Goal: Transaction & Acquisition: Obtain resource

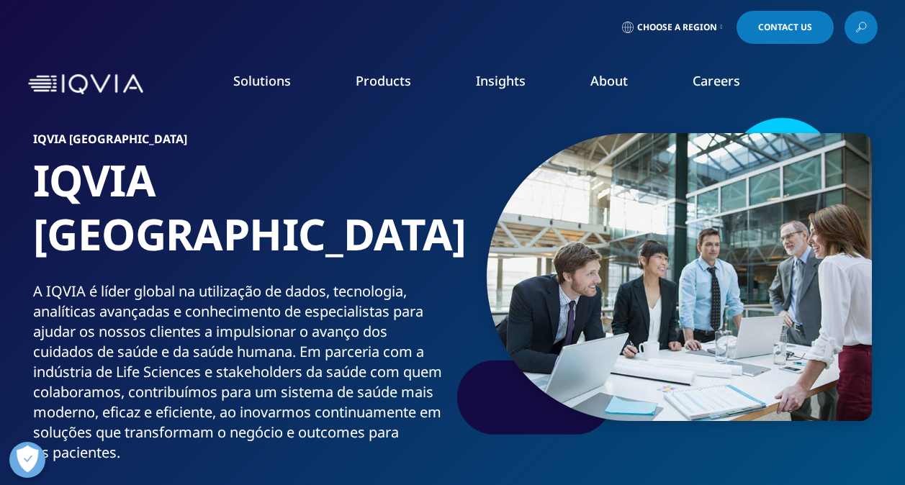
click at [724, 26] on link "Choose a Region" at bounding box center [672, 27] width 107 height 33
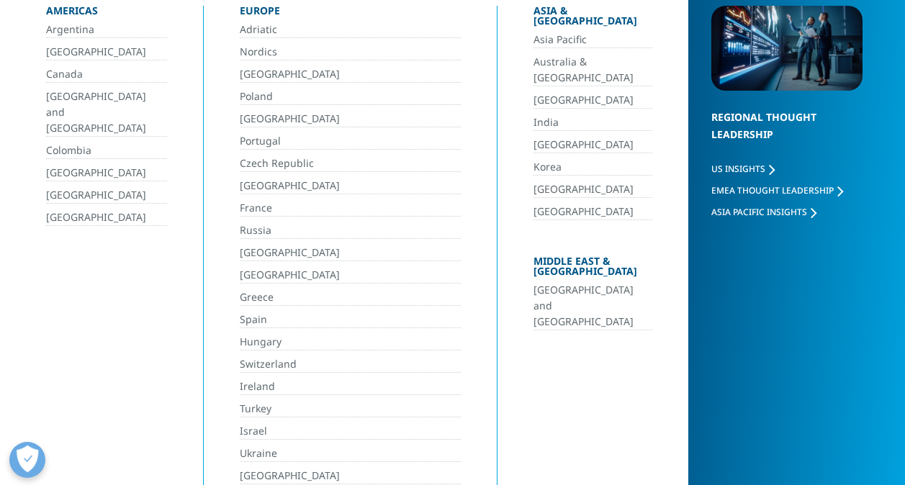
scroll to position [144, 0]
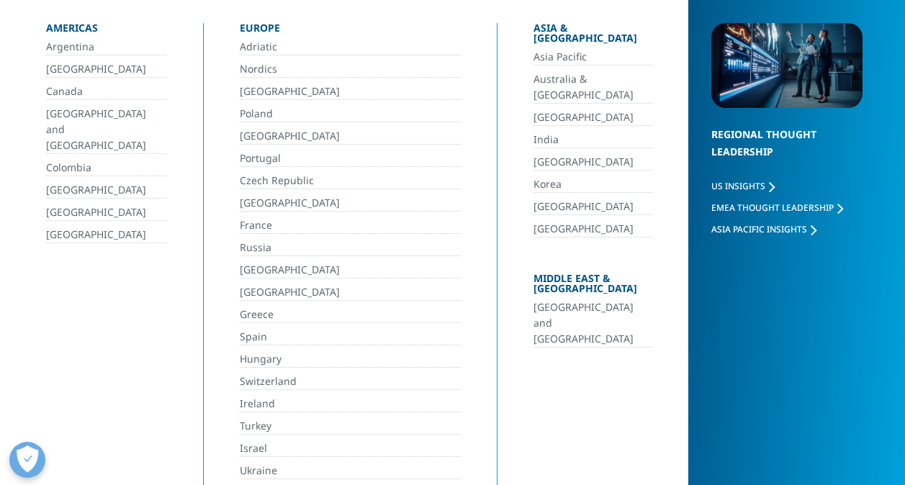
click at [268, 158] on link "Portugal" at bounding box center [351, 159] width 222 height 17
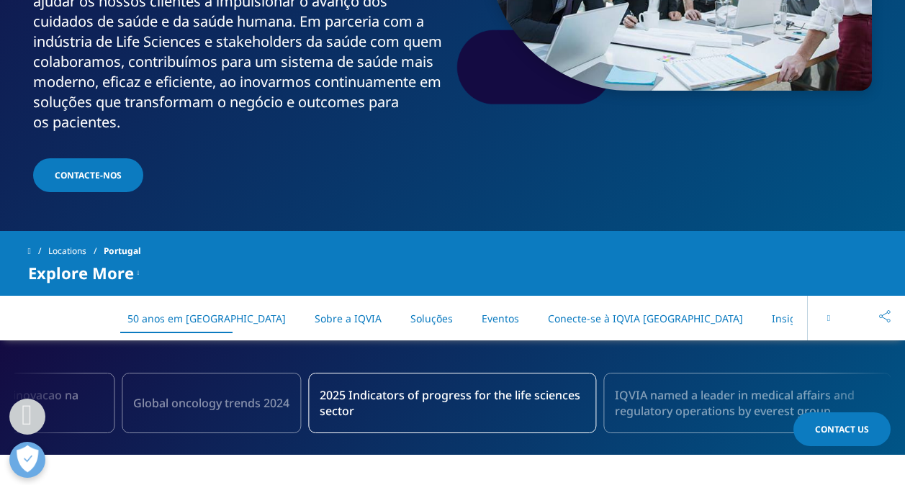
scroll to position [360, 0]
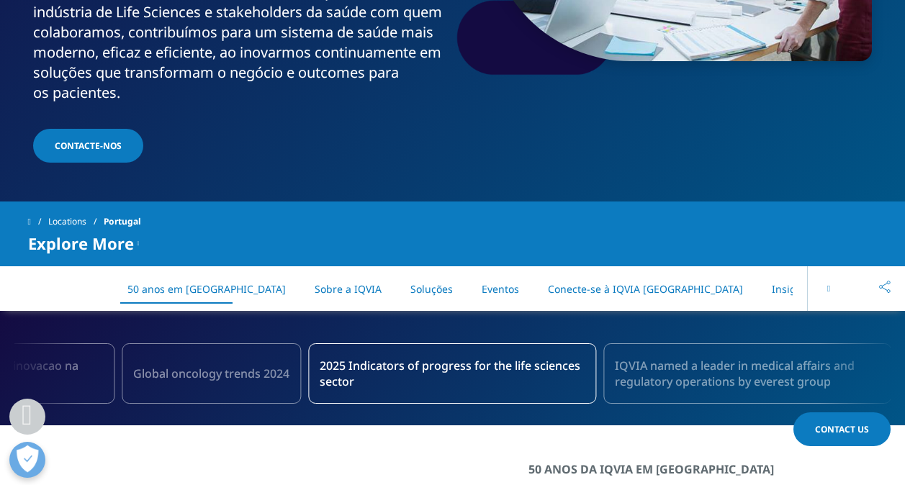
click at [772, 282] on link "Insights" at bounding box center [792, 289] width 40 height 14
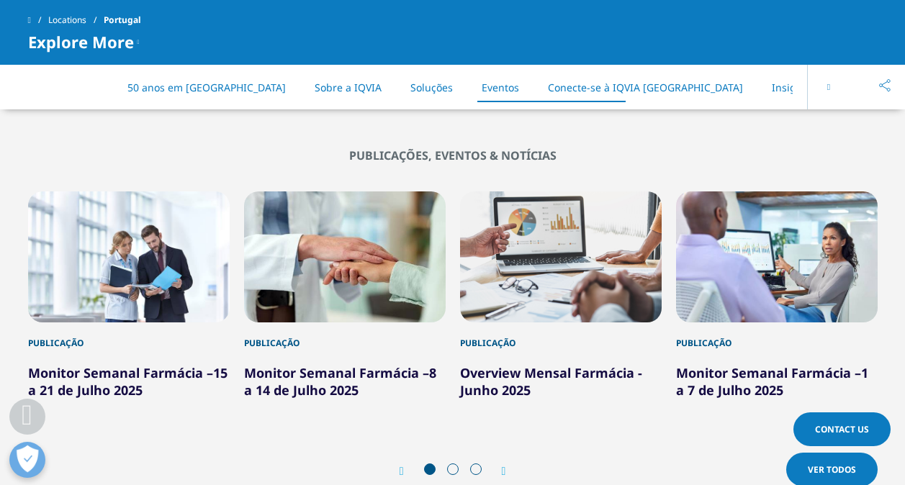
scroll to position [2976, 0]
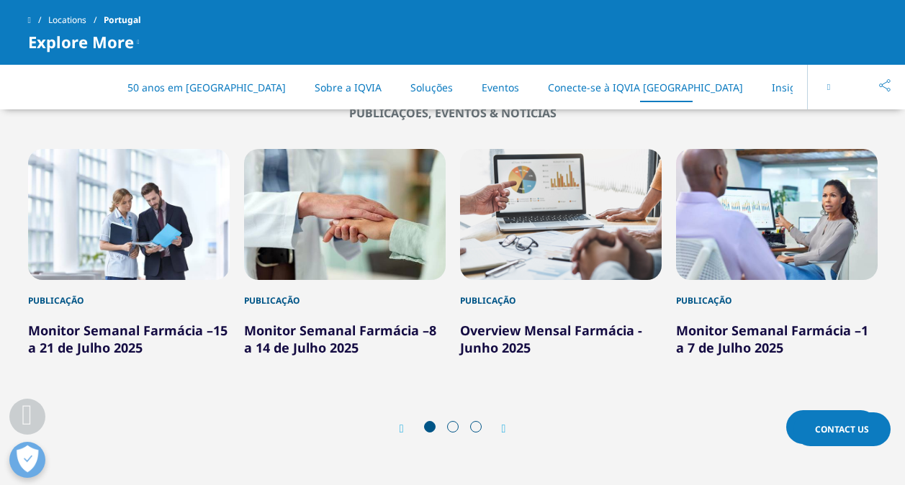
click at [519, 407] on div "Prev Ver Todos Next Ver Todos" at bounding box center [453, 428] width 850 height 43
click at [504, 423] on icon "Next slide" at bounding box center [504, 429] width 4 height 12
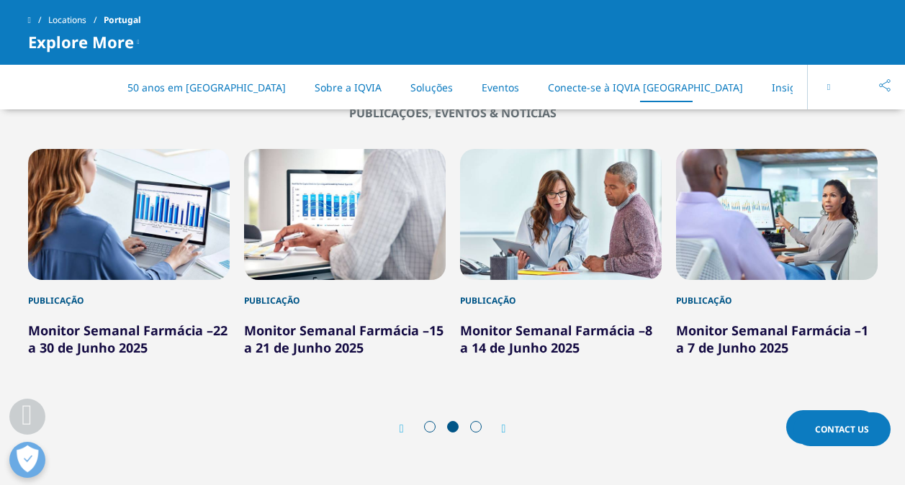
click at [504, 423] on icon "Next slide" at bounding box center [504, 429] width 4 height 12
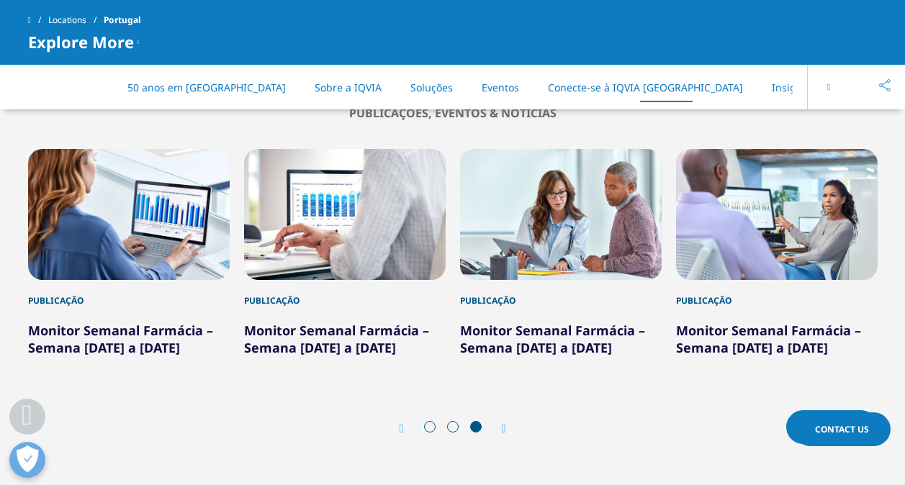
click at [504, 423] on icon "Next slide" at bounding box center [504, 429] width 4 height 12
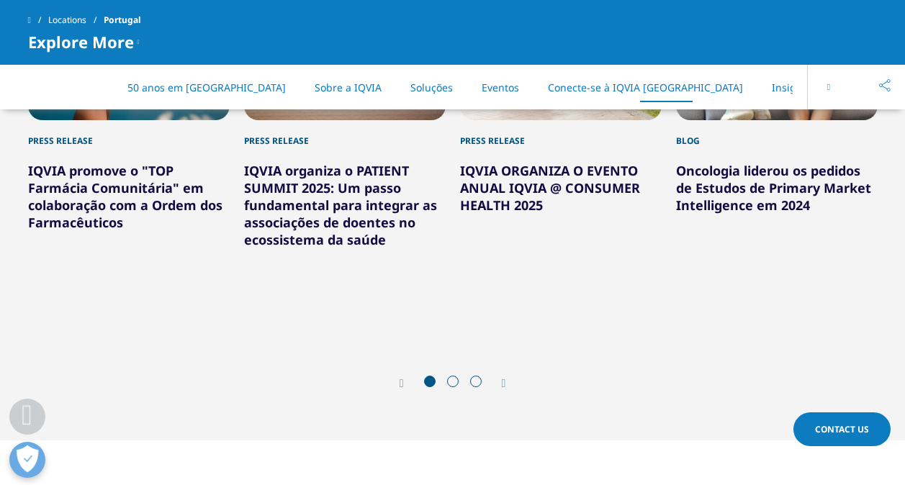
scroll to position [3120, 0]
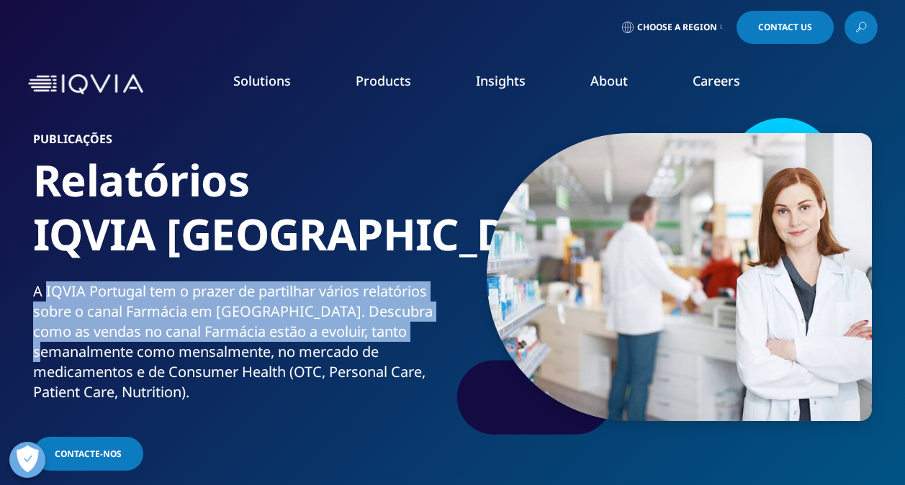
drag, startPoint x: 48, startPoint y: 291, endPoint x: 120, endPoint y: 350, distance: 92.6
click at [120, 350] on p "A IQVIA Portugal tem o prazer de partilhar vários relatórios sobre o canal Farm…" at bounding box center [240, 347] width 414 height 130
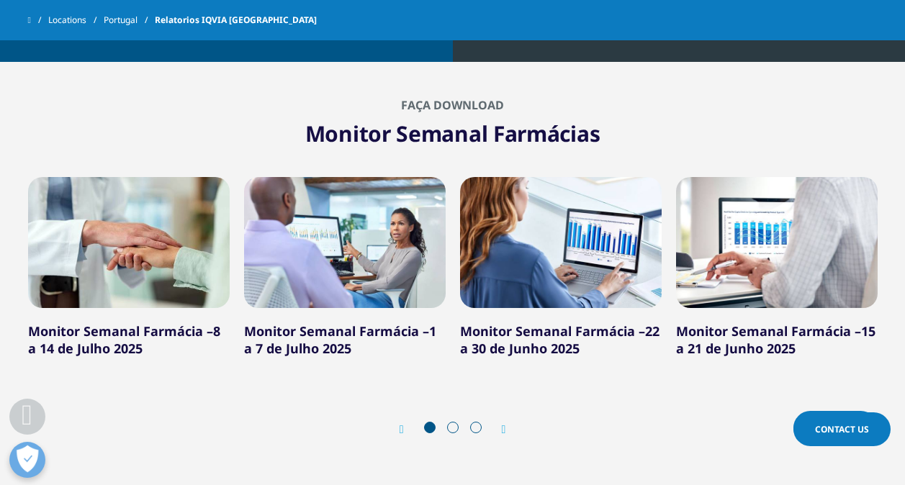
scroll to position [1008, 0]
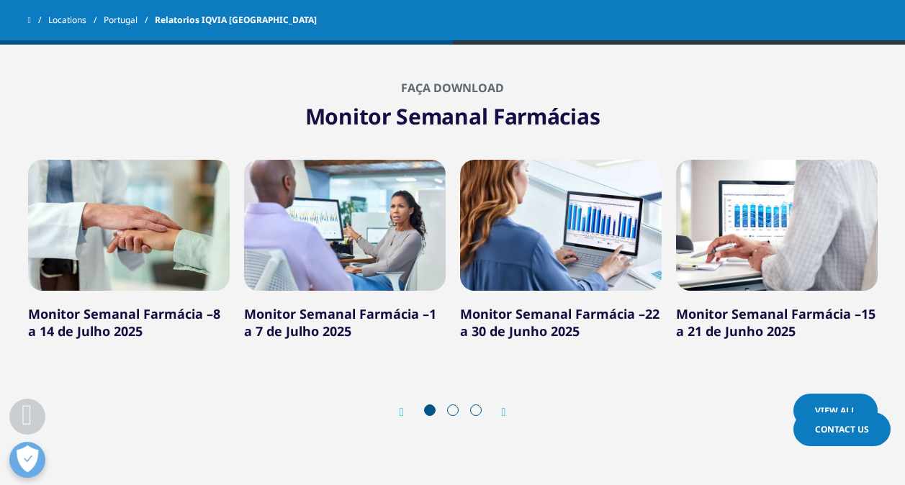
click at [505, 408] on icon "Next slide" at bounding box center [504, 413] width 4 height 12
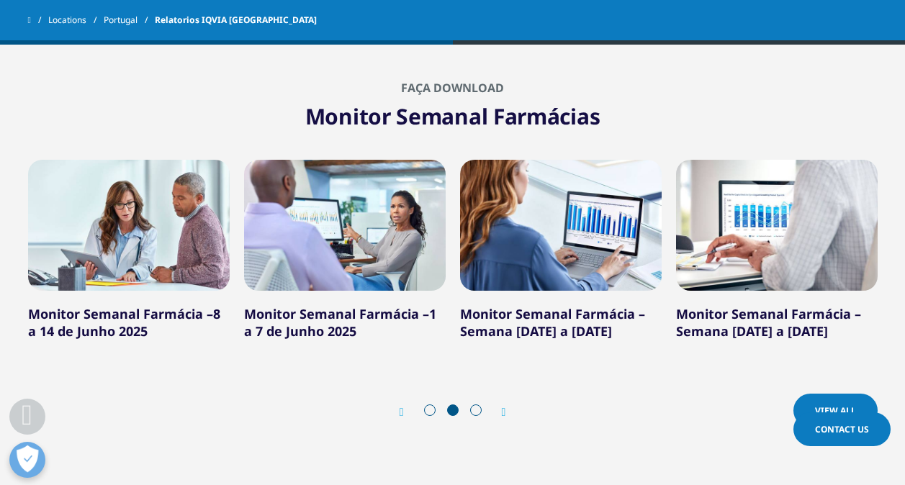
click at [505, 408] on icon "Next slide" at bounding box center [504, 413] width 4 height 12
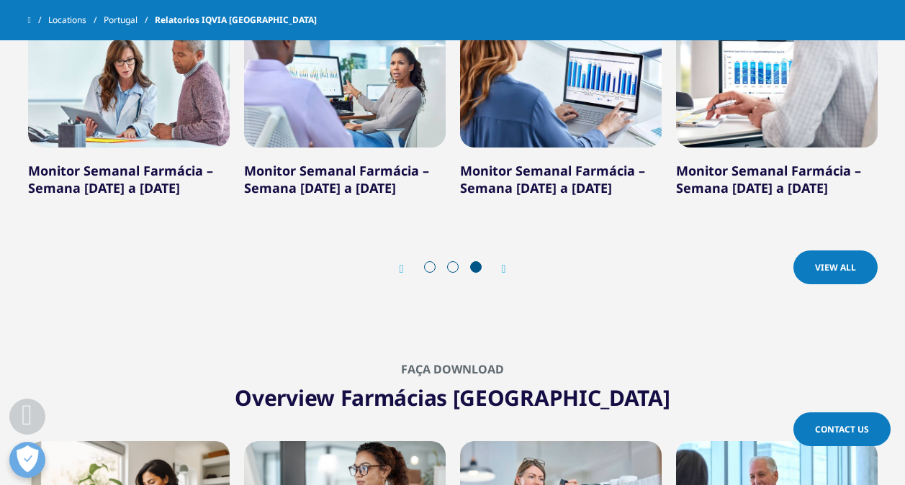
scroll to position [1152, 0]
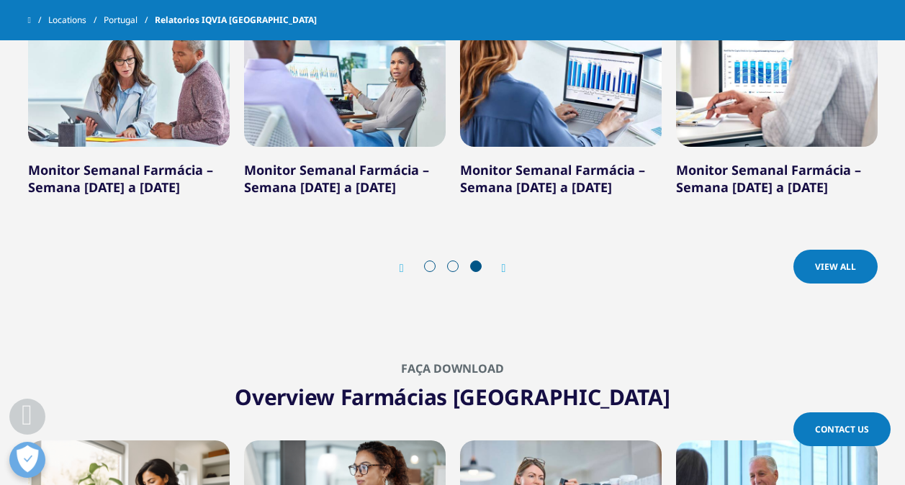
click at [843, 264] on span "View All" at bounding box center [835, 267] width 41 height 12
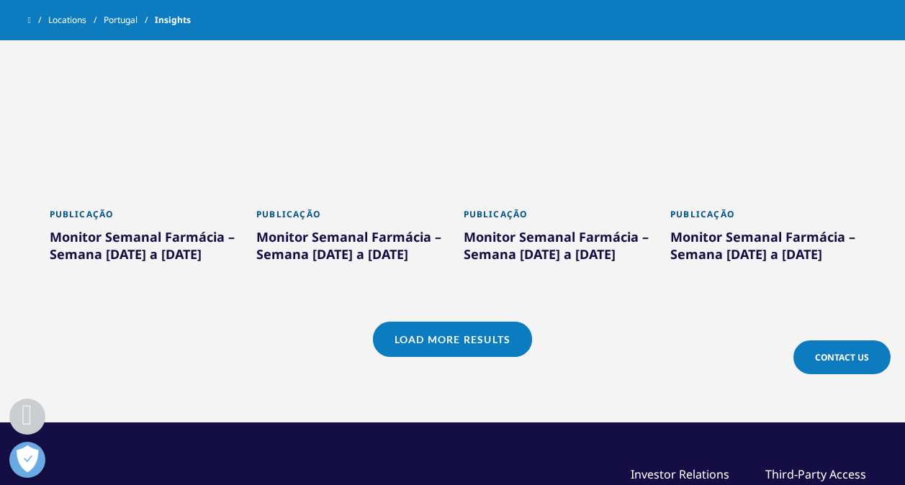
scroll to position [1092, 0]
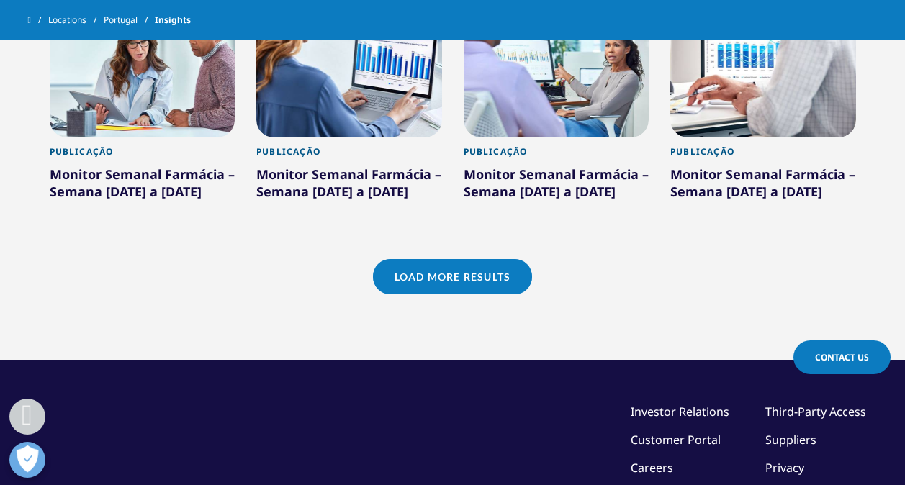
click at [488, 290] on link "Load More Results" at bounding box center [452, 276] width 159 height 35
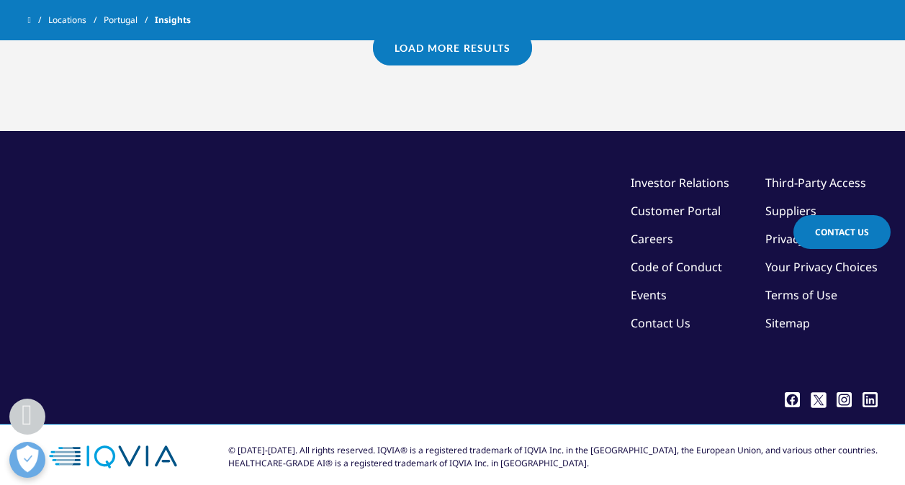
scroll to position [2024, 0]
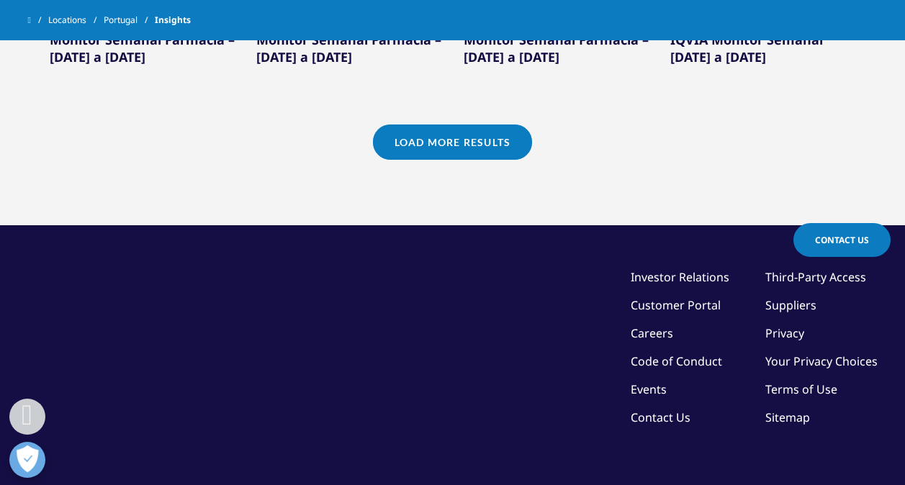
click at [503, 160] on link "Load More Results" at bounding box center [452, 142] width 159 height 35
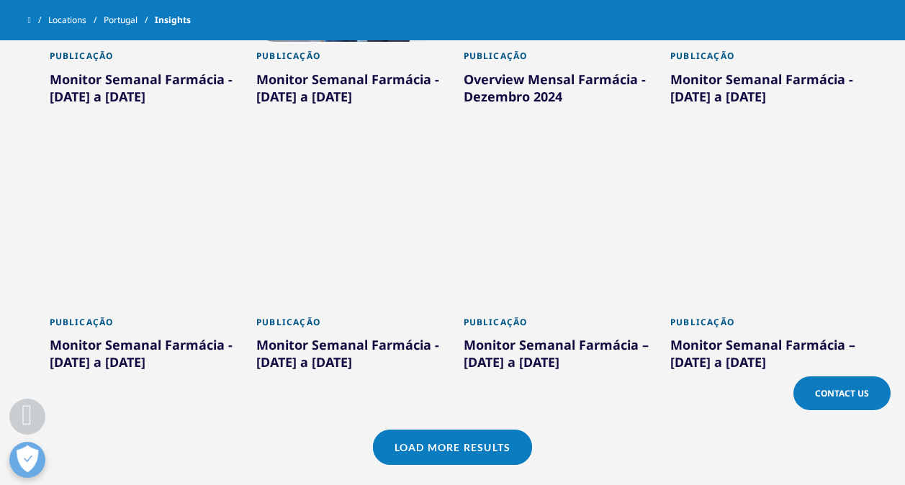
scroll to position [2673, 0]
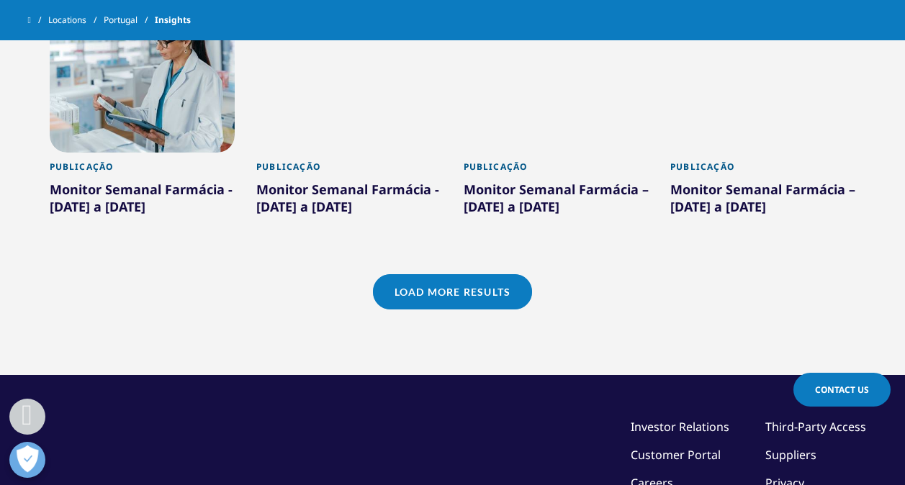
click at [462, 310] on link "Load More Results" at bounding box center [452, 291] width 159 height 35
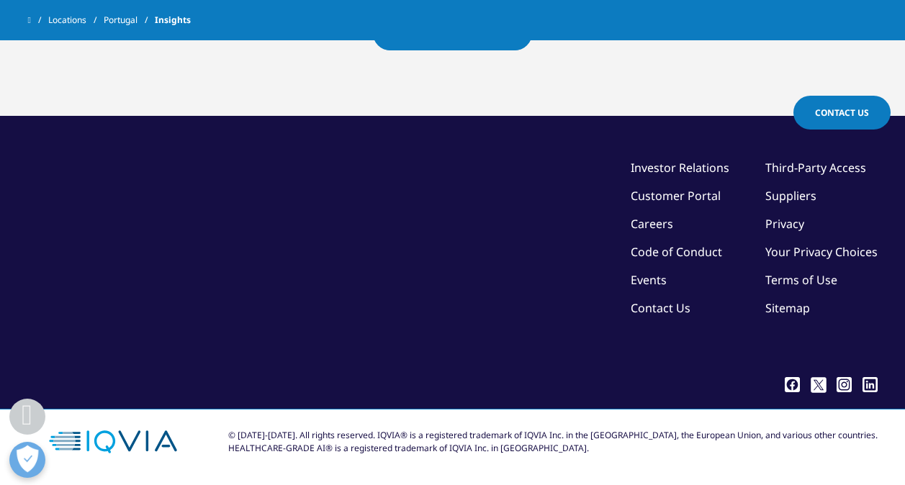
scroll to position [3681, 0]
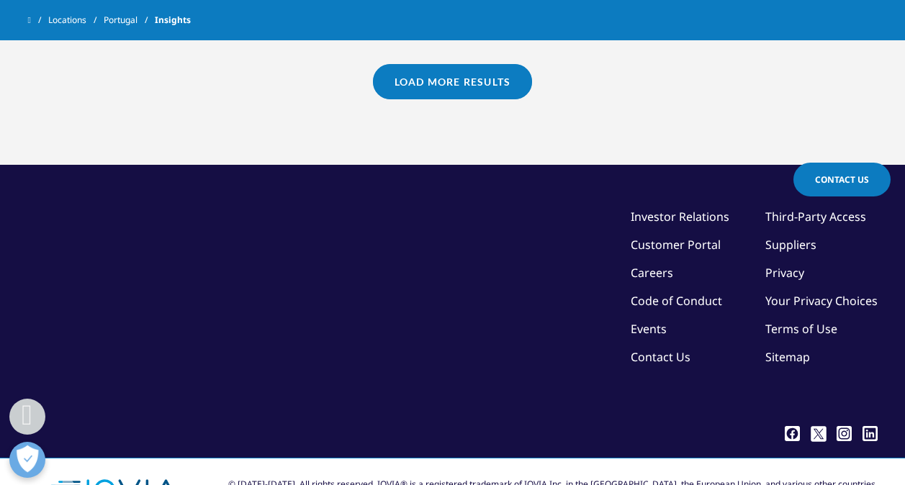
click at [498, 99] on link "Load More Results" at bounding box center [452, 81] width 159 height 35
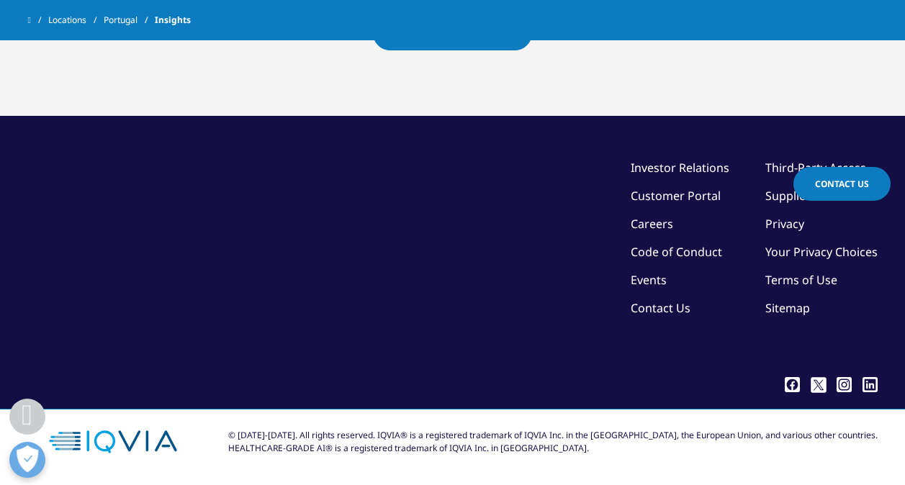
scroll to position [4346, 0]
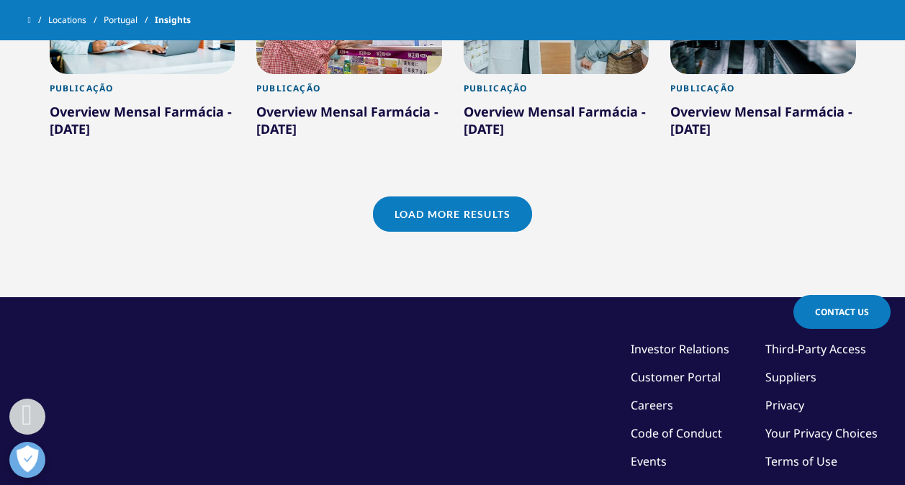
click at [480, 232] on link "Load More Results" at bounding box center [452, 214] width 159 height 35
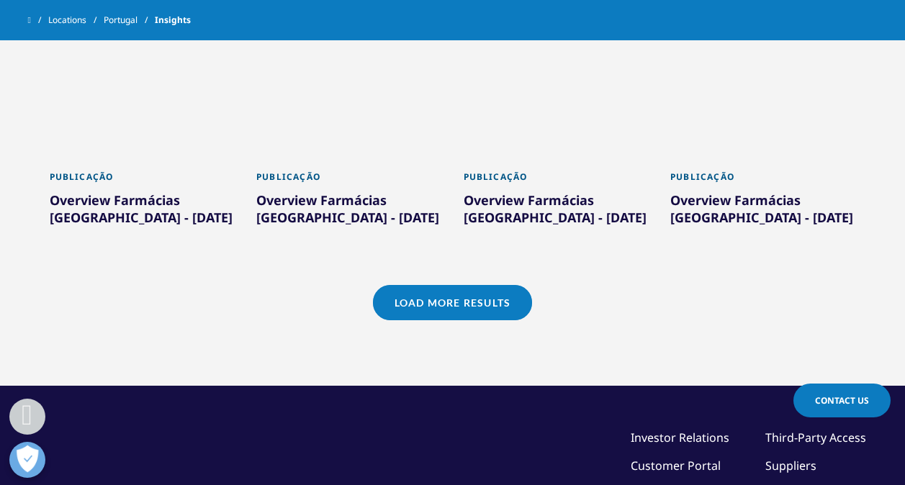
scroll to position [5028, 0]
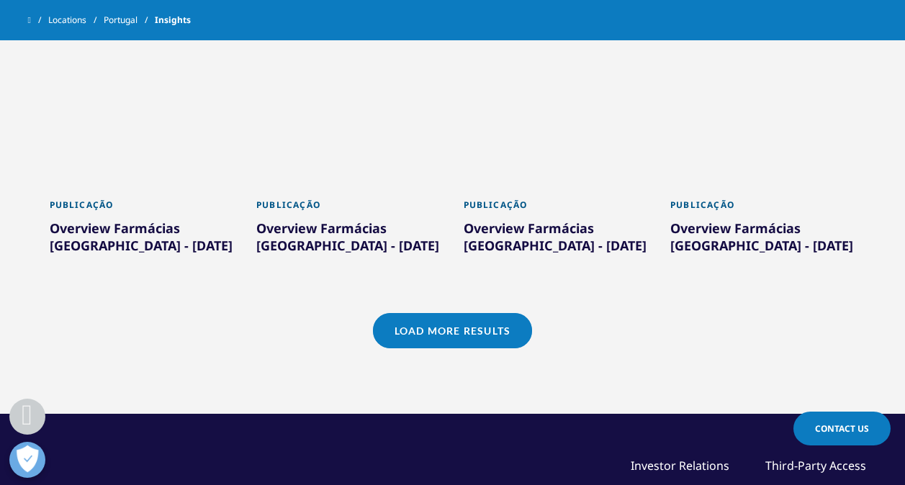
click at [498, 349] on link "Load More Results" at bounding box center [452, 330] width 159 height 35
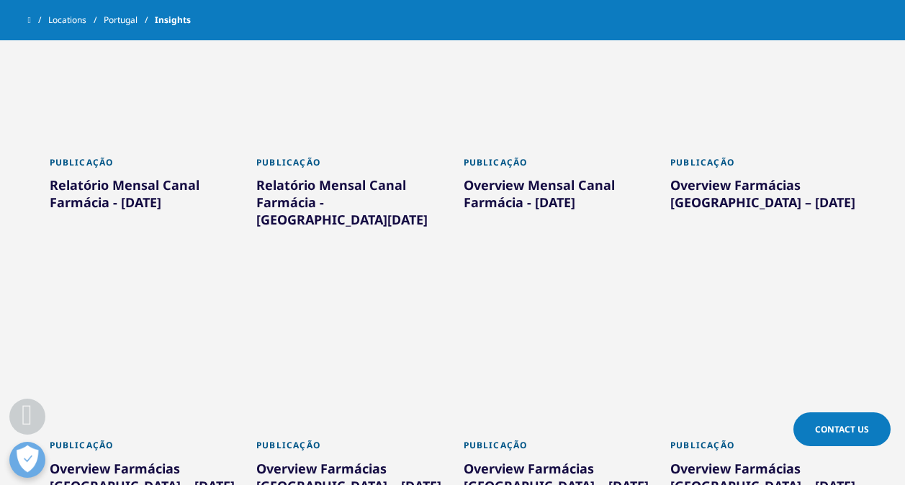
scroll to position [5820, 0]
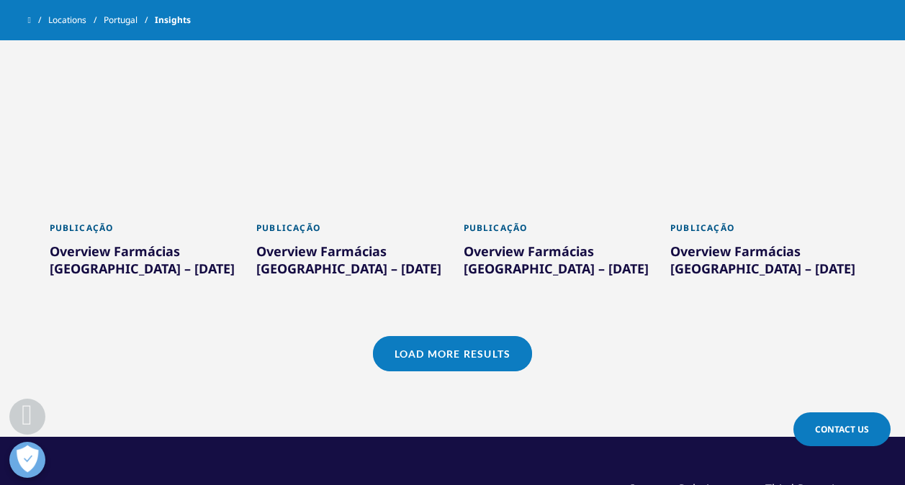
click at [508, 369] on link "Load More Results" at bounding box center [452, 353] width 159 height 35
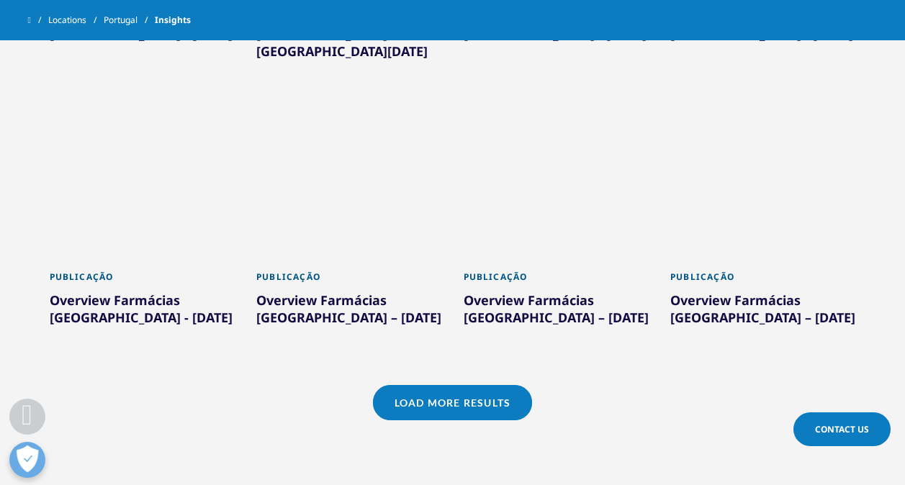
scroll to position [6756, 0]
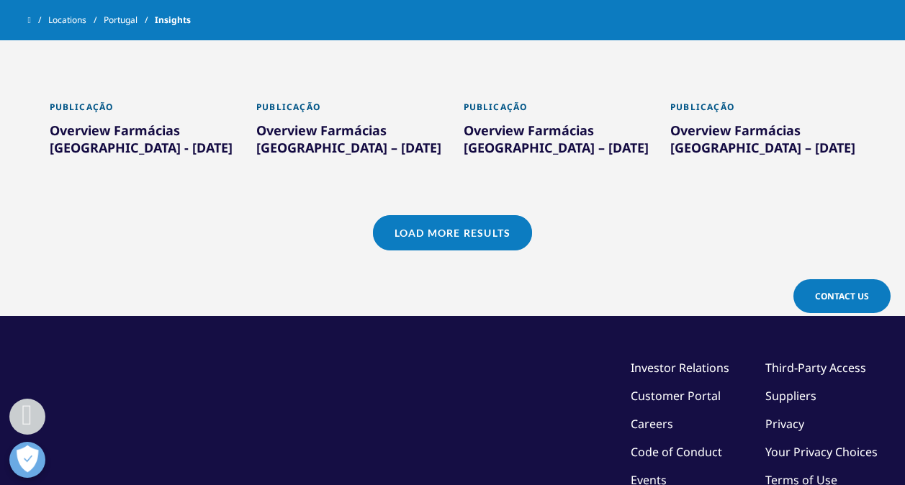
click at [481, 239] on link "Load More Results" at bounding box center [452, 232] width 159 height 35
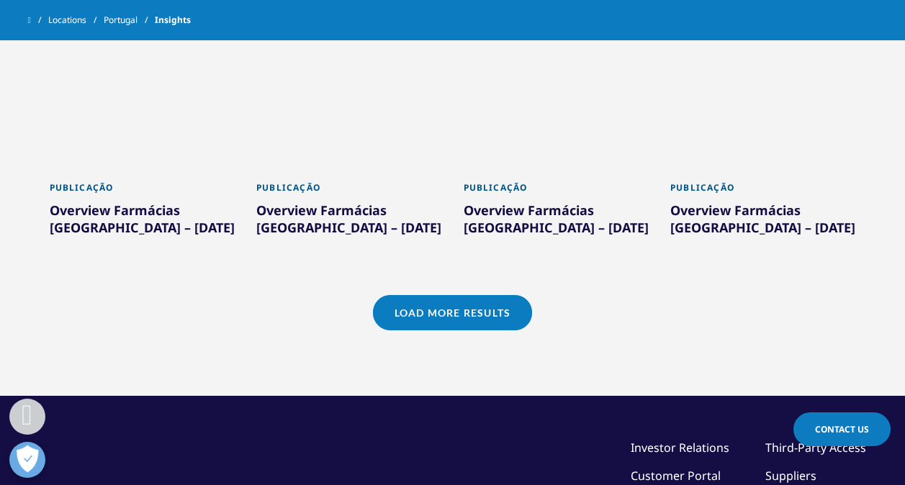
scroll to position [7476, 0]
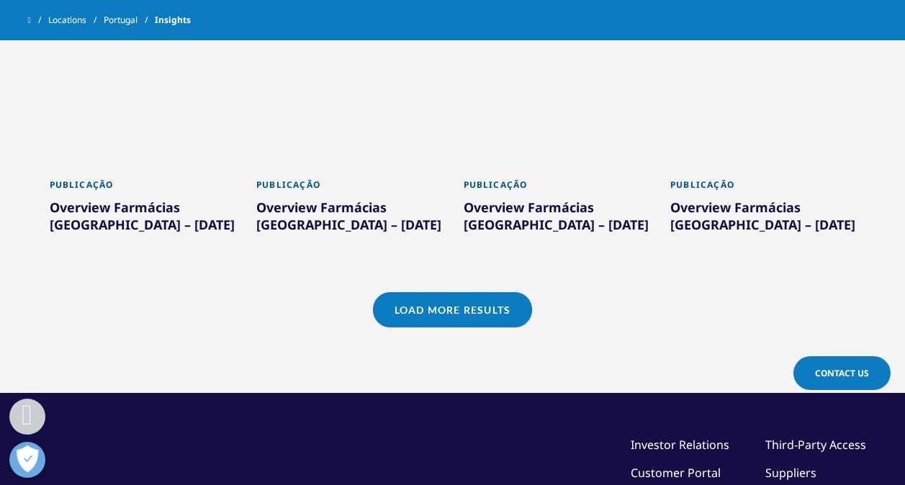
click at [466, 312] on link "Load More Results" at bounding box center [452, 309] width 159 height 35
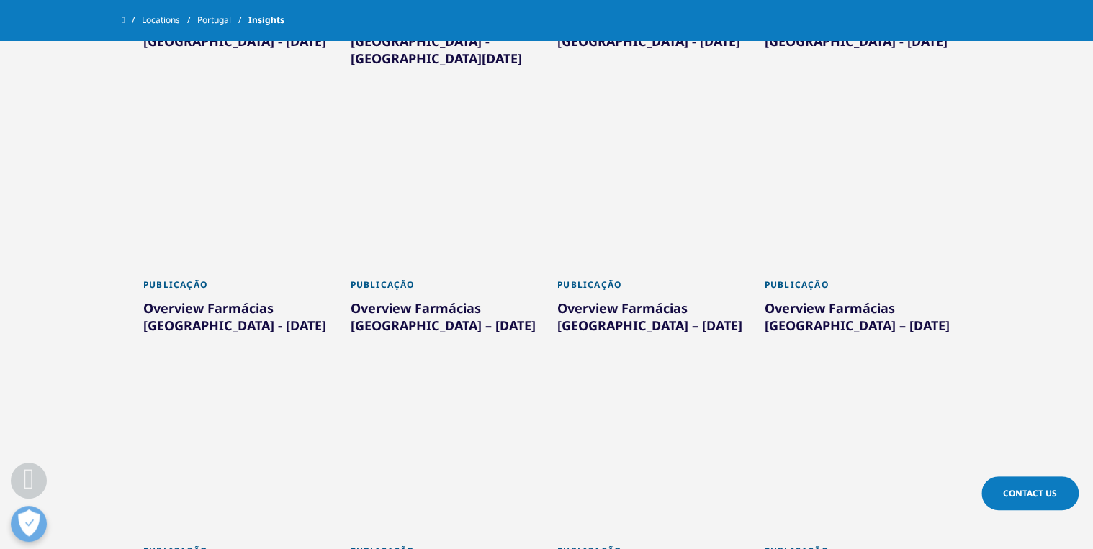
scroll to position [6587, 0]
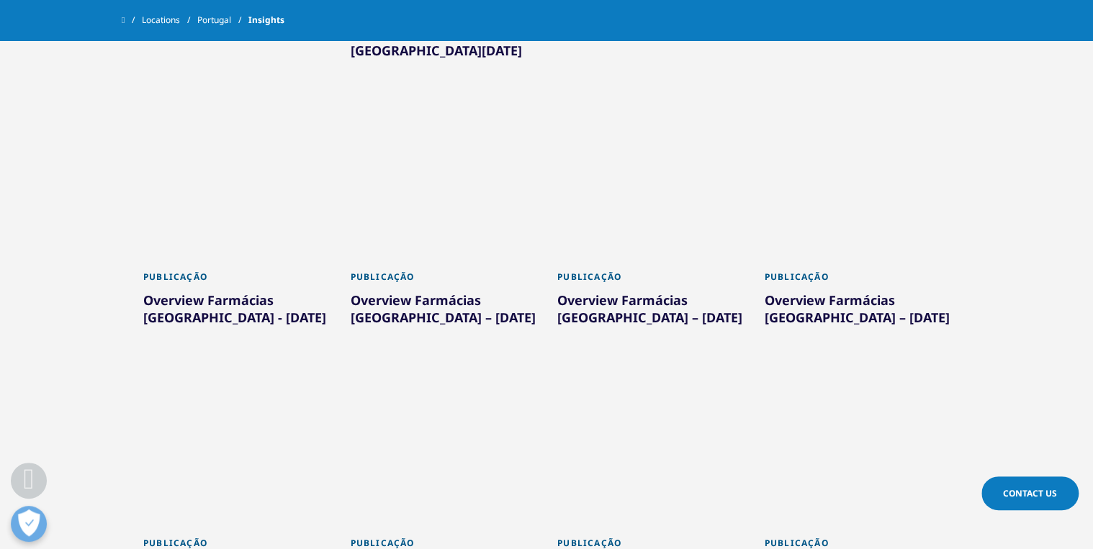
click at [835, 188] on div at bounding box center [858, 190] width 186 height 144
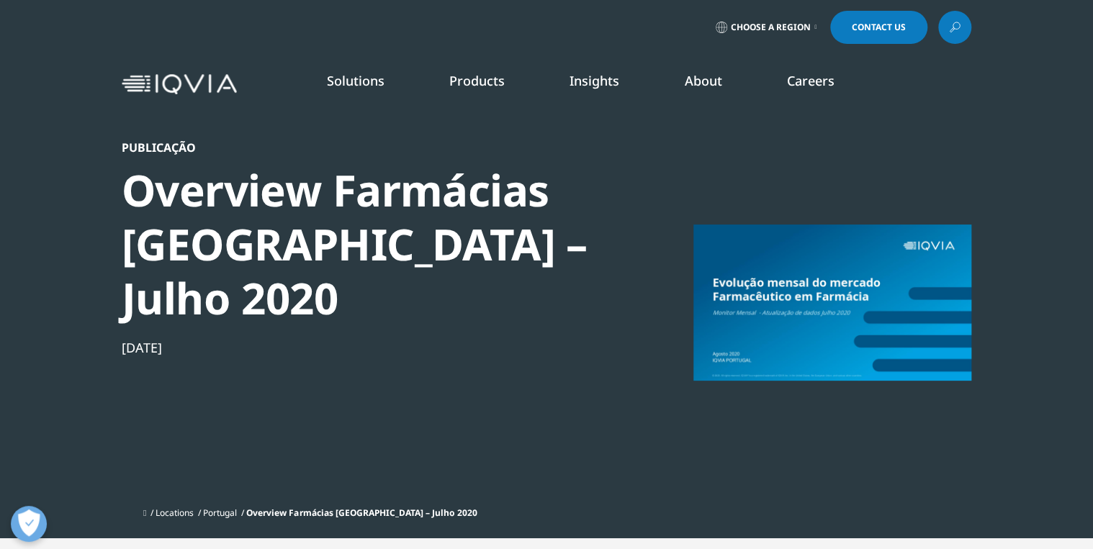
click at [852, 287] on div at bounding box center [833, 302] width 278 height 324
click at [321, 205] on div "Overview Farmácias [GEOGRAPHIC_DATA] – Julho 2020" at bounding box center [369, 244] width 494 height 162
drag, startPoint x: 210, startPoint y: 242, endPoint x: 209, endPoint y: 251, distance: 8.7
click at [210, 244] on div "Overview Farmácias [GEOGRAPHIC_DATA] – Julho 2020" at bounding box center [369, 244] width 494 height 162
click at [196, 339] on div "[DATE]" at bounding box center [369, 347] width 494 height 17
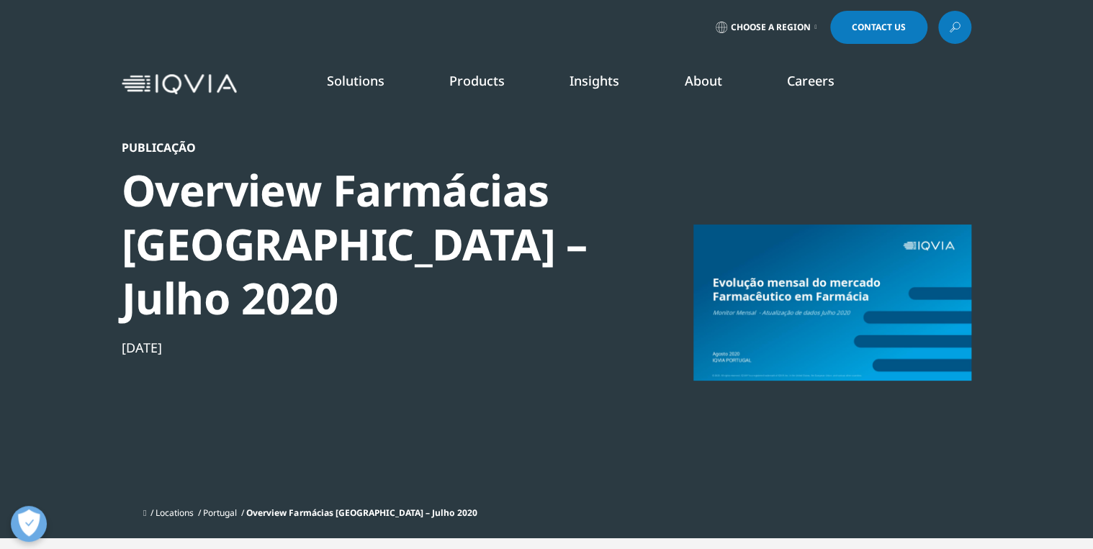
click at [168, 133] on div "Publicação Overview Farmácias [GEOGRAPHIC_DATA] – Julho [DATE], 2020 Locations …" at bounding box center [547, 269] width 850 height 539
click at [864, 269] on div at bounding box center [833, 302] width 278 height 324
click at [844, 323] on div at bounding box center [833, 302] width 278 height 324
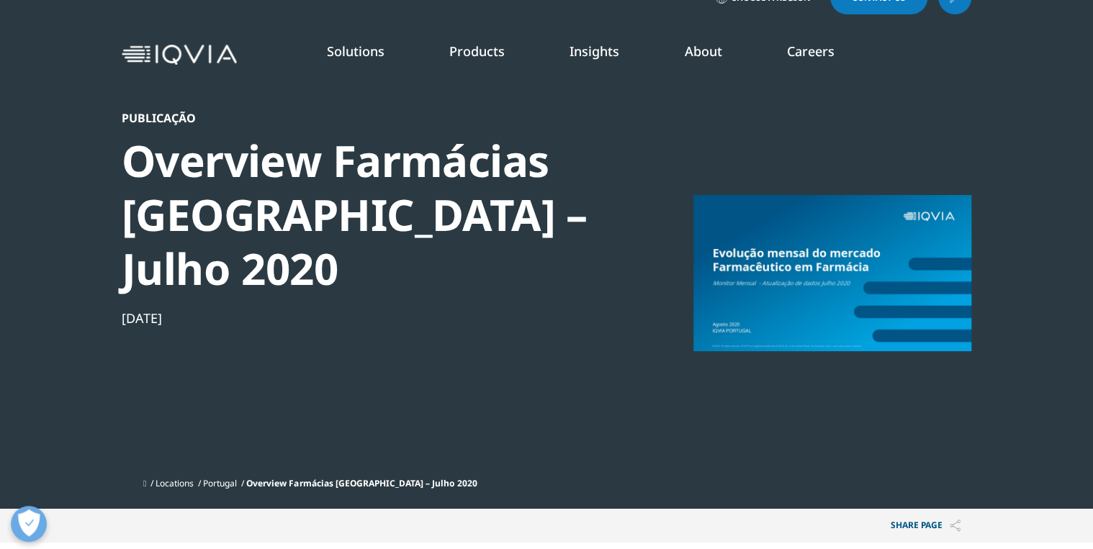
scroll to position [58, 0]
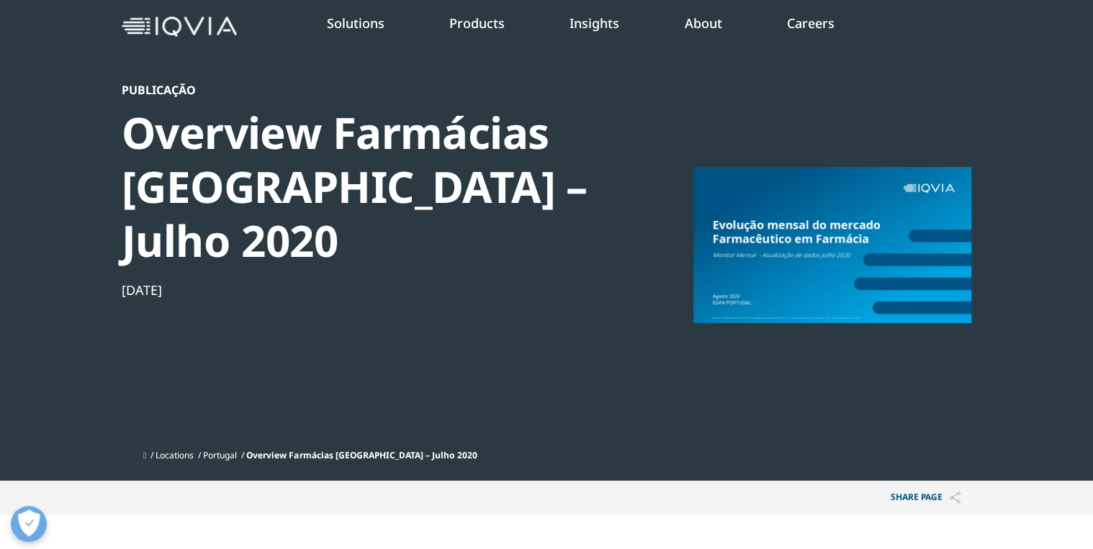
click at [861, 248] on div at bounding box center [833, 245] width 278 height 324
click at [824, 302] on div at bounding box center [833, 245] width 278 height 324
click at [717, 300] on div at bounding box center [833, 245] width 278 height 324
click at [712, 300] on div at bounding box center [833, 245] width 278 height 324
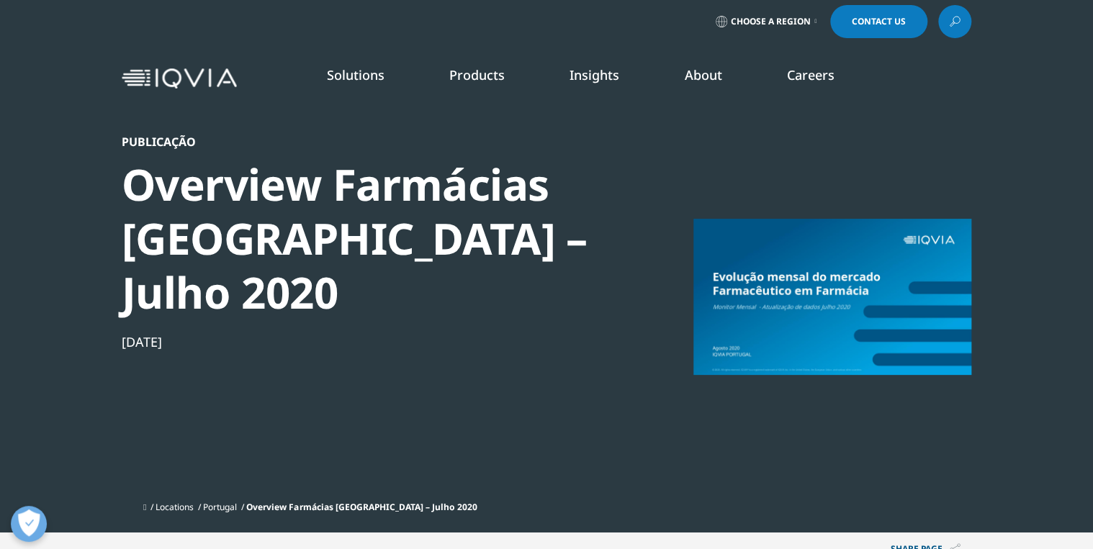
scroll to position [0, 0]
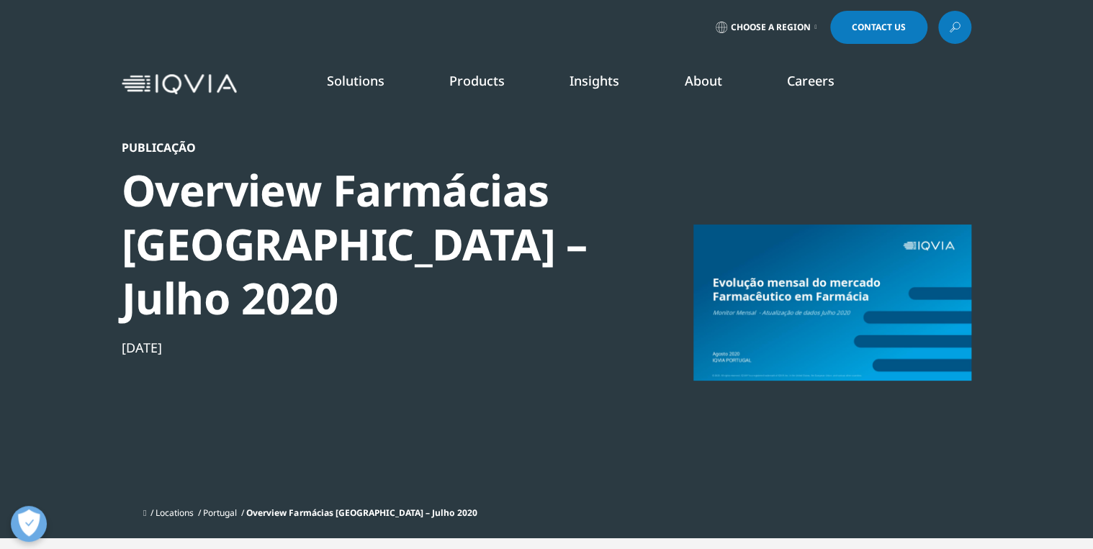
click at [720, 280] on div at bounding box center [833, 302] width 278 height 324
drag, startPoint x: 755, startPoint y: 285, endPoint x: 838, endPoint y: 297, distance: 83.6
click at [766, 287] on div at bounding box center [833, 302] width 278 height 324
click at [838, 297] on div at bounding box center [833, 302] width 278 height 324
click at [461, 226] on div "Overview Farmácias [GEOGRAPHIC_DATA] – Julho 2020" at bounding box center [369, 244] width 494 height 162
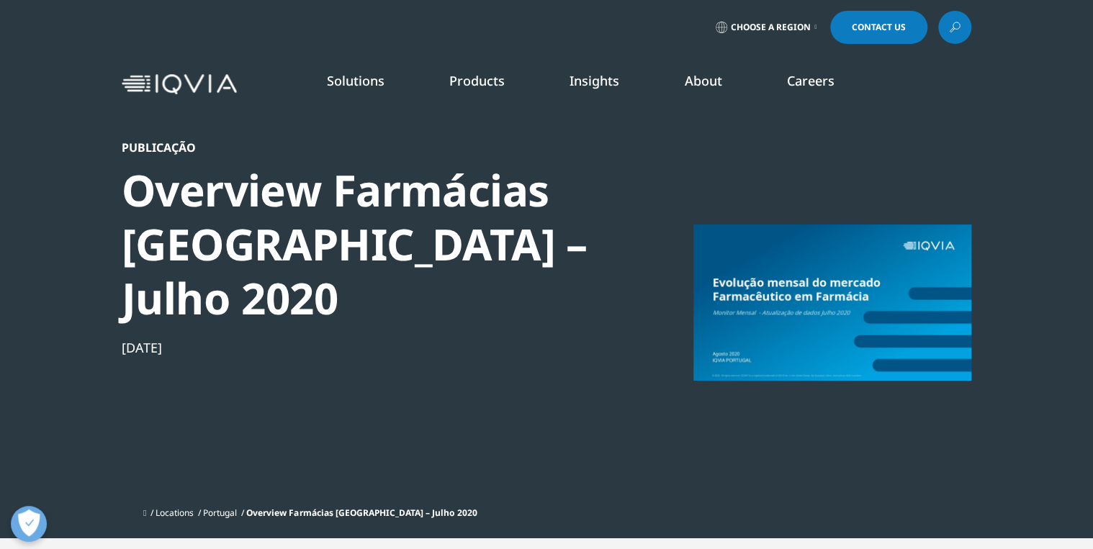
click at [377, 212] on div "Overview Farmácias [GEOGRAPHIC_DATA] – Julho 2020" at bounding box center [369, 244] width 494 height 162
drag, startPoint x: 369, startPoint y: 210, endPoint x: 321, endPoint y: 213, distance: 47.6
click at [344, 212] on div "Overview Farmácias [GEOGRAPHIC_DATA] – Julho 2020" at bounding box center [369, 244] width 494 height 162
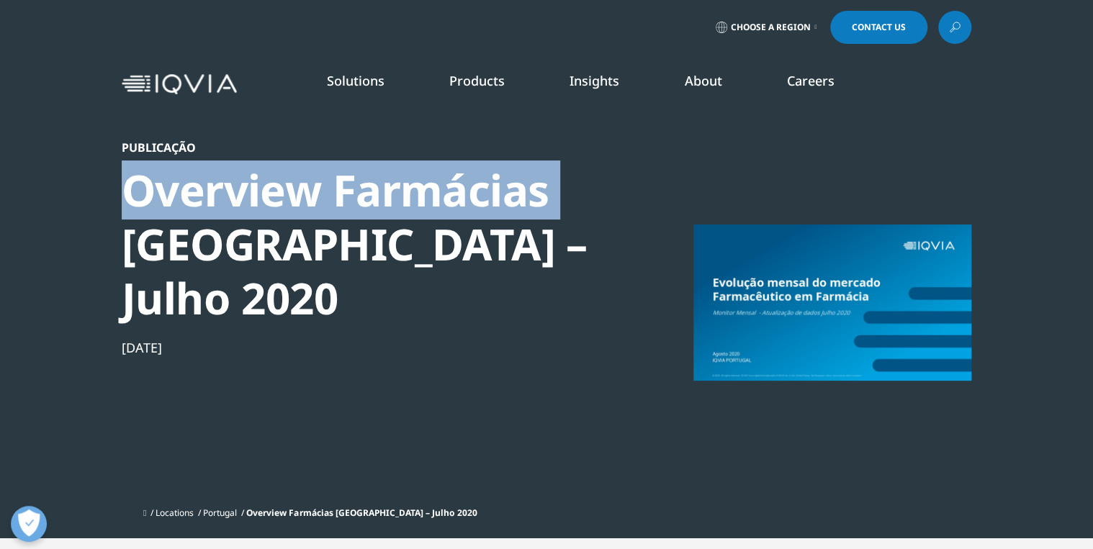
drag, startPoint x: 321, startPoint y: 213, endPoint x: 65, endPoint y: 211, distance: 256.4
click at [65, 211] on section "Publicação Overview Farmácias Portugal – Julho 2020 Aug 07, 2020 Locations Port…" at bounding box center [546, 269] width 1093 height 539
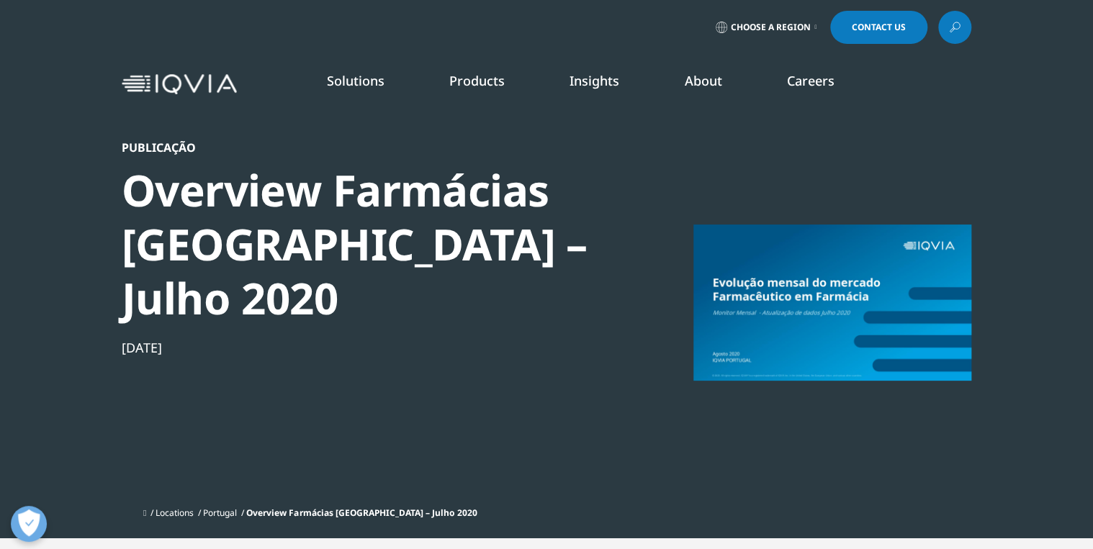
drag, startPoint x: 65, startPoint y: 211, endPoint x: 189, endPoint y: 148, distance: 138.8
click at [189, 148] on div "Publicação" at bounding box center [369, 147] width 494 height 14
click at [176, 145] on div "Publicação" at bounding box center [369, 147] width 494 height 14
click at [179, 244] on div "Overview Farmácias [GEOGRAPHIC_DATA] – Julho 2020" at bounding box center [369, 244] width 494 height 162
click at [158, 339] on div "[DATE]" at bounding box center [369, 347] width 494 height 17
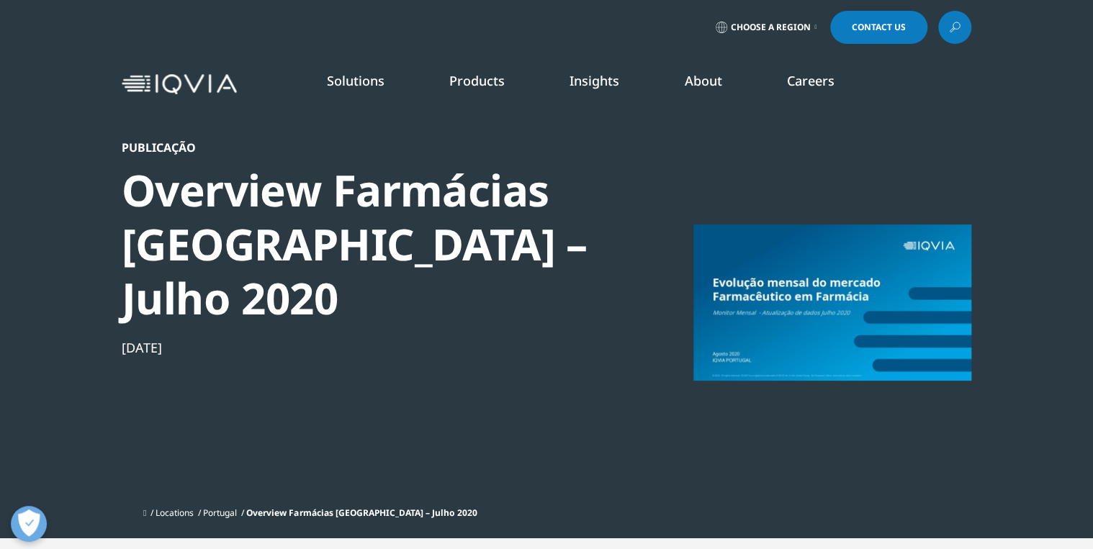
drag, startPoint x: 774, startPoint y: 332, endPoint x: 812, endPoint y: 320, distance: 39.2
click at [775, 332] on div at bounding box center [833, 302] width 278 height 324
click at [812, 320] on div at bounding box center [833, 302] width 278 height 324
click at [886, 317] on div at bounding box center [833, 302] width 278 height 324
drag, startPoint x: 902, startPoint y: 311, endPoint x: 957, endPoint y: 311, distance: 55.5
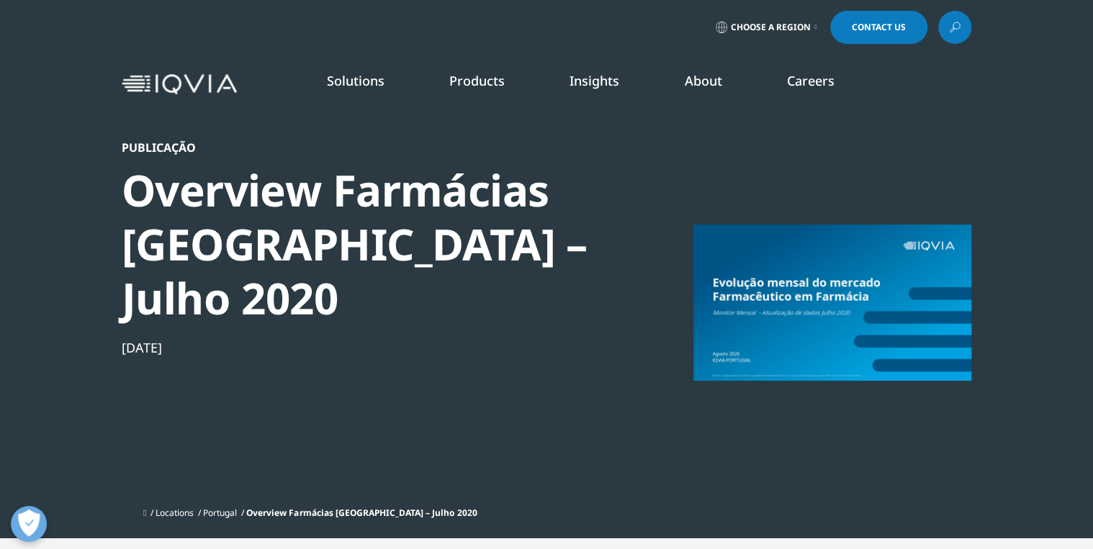
click at [904, 311] on div at bounding box center [833, 302] width 278 height 324
click at [957, 311] on div at bounding box center [833, 302] width 278 height 324
drag, startPoint x: 718, startPoint y: 302, endPoint x: 568, endPoint y: 357, distance: 159.5
click at [585, 349] on div "Publicação Overview Farmácias Portugal – Julho 2020 Aug 07, 2020" at bounding box center [369, 320] width 494 height 360
click at [556, 372] on div "Publicação Overview Farmácias Portugal – Julho 2020 Aug 07, 2020" at bounding box center [369, 320] width 494 height 360
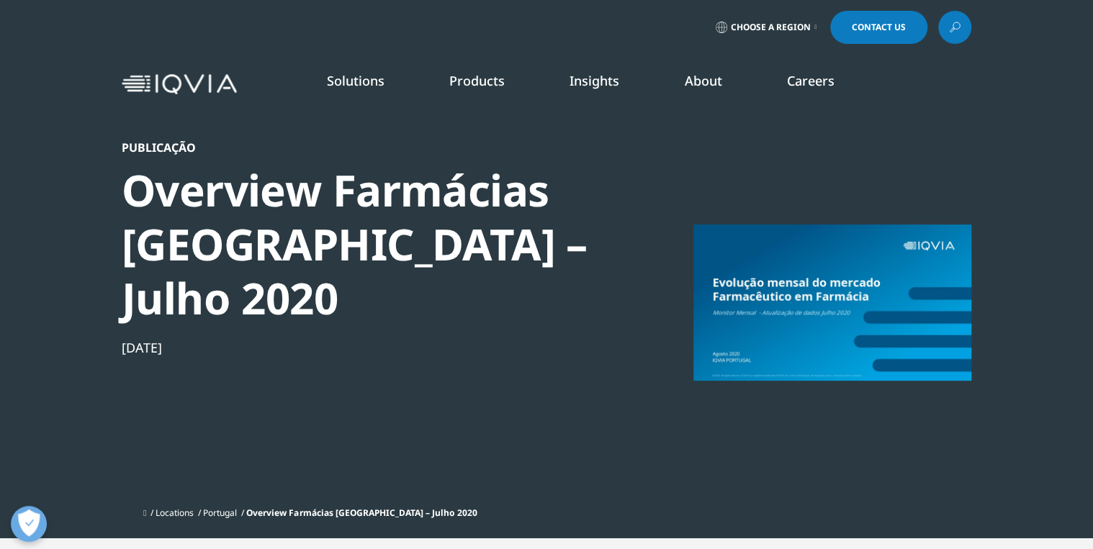
click at [393, 387] on div "Publicação Overview Farmácias Portugal – Julho 2020 Aug 07, 2020" at bounding box center [369, 320] width 494 height 360
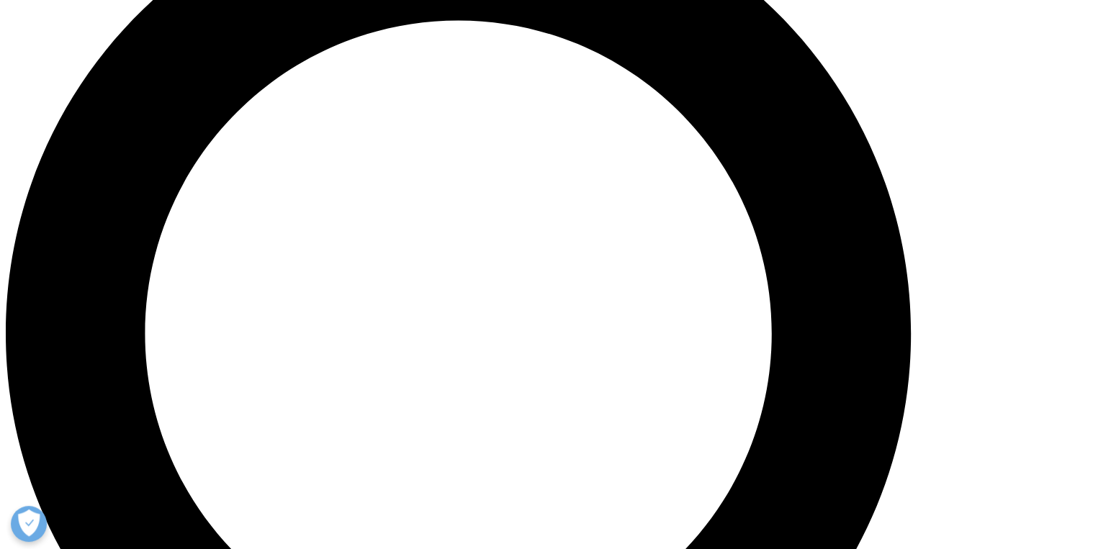
scroll to position [1288, 0]
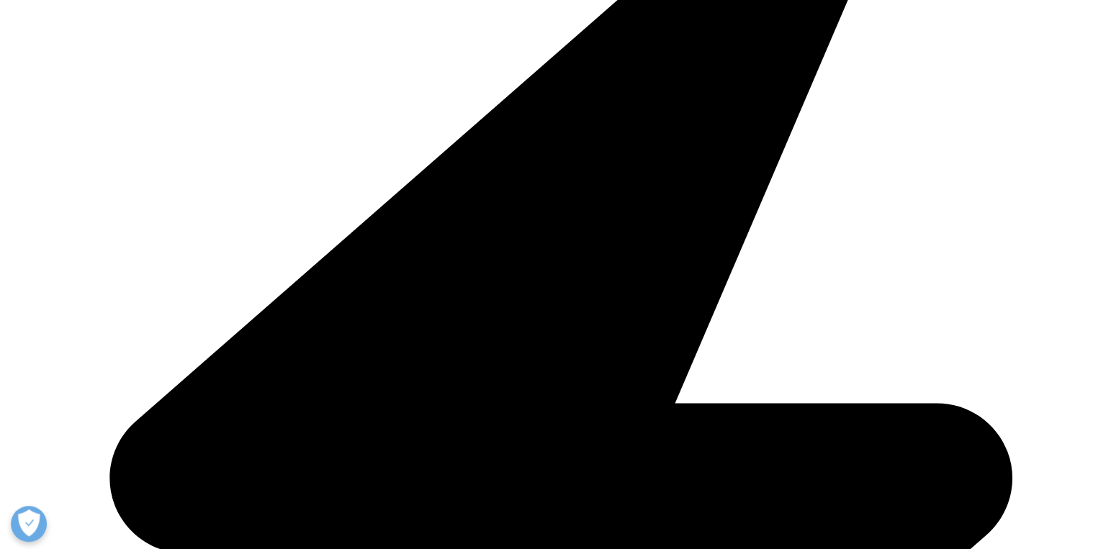
scroll to position [2037, 0]
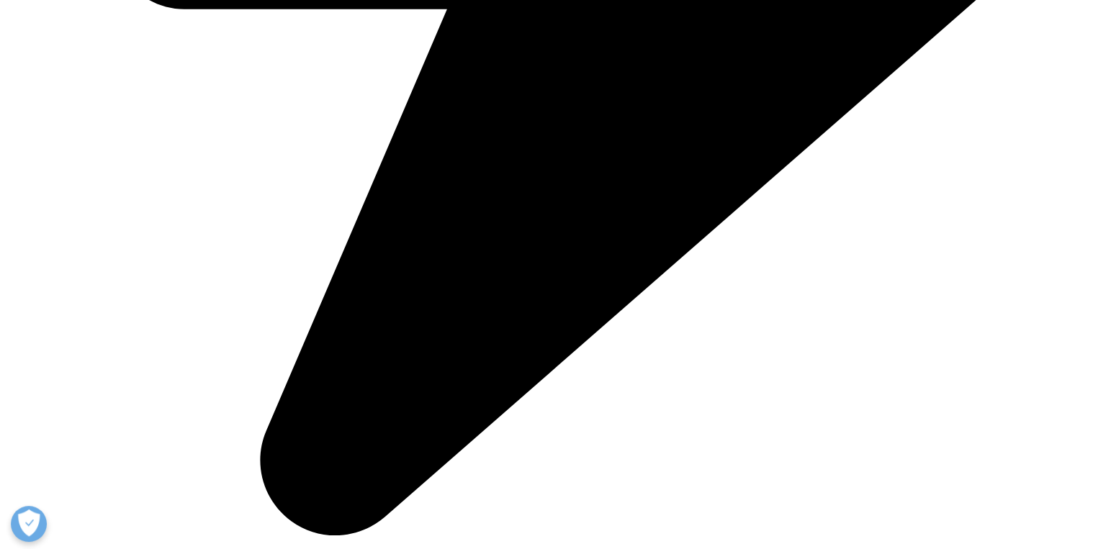
scroll to position [2555, 0]
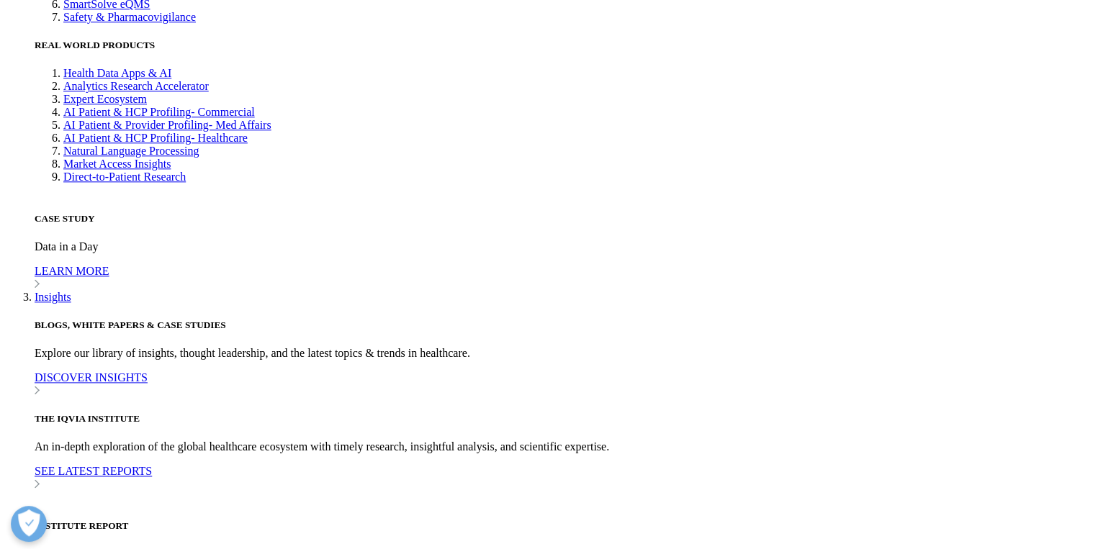
scroll to position [3650, 0]
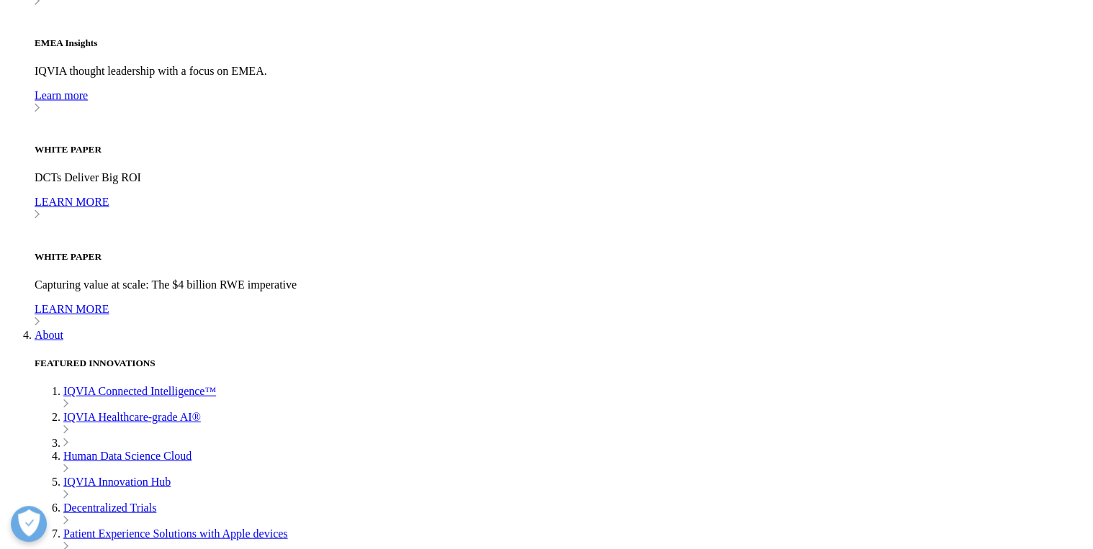
scroll to position [4341, 0]
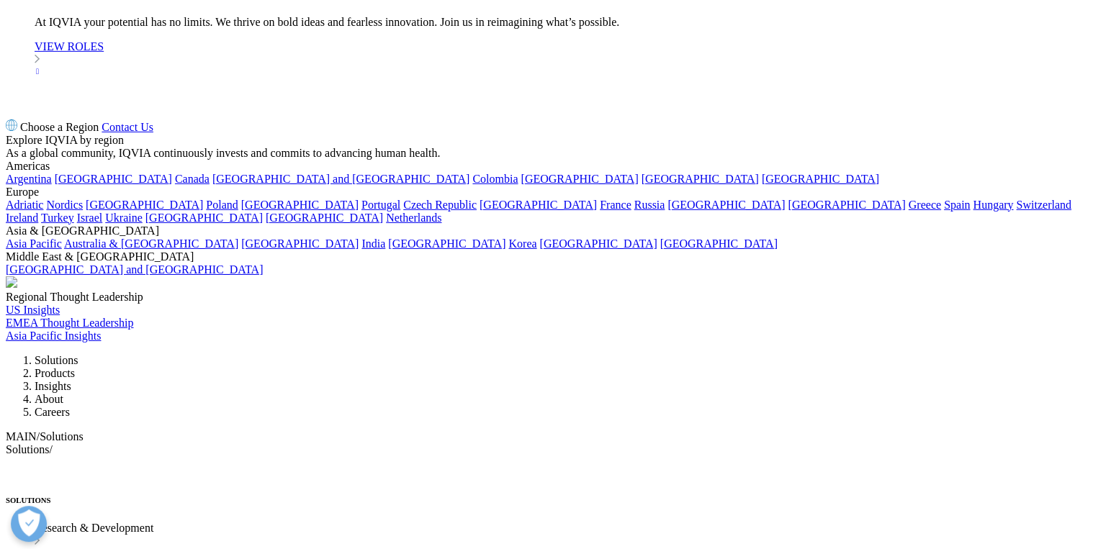
scroll to position [5090, 0]
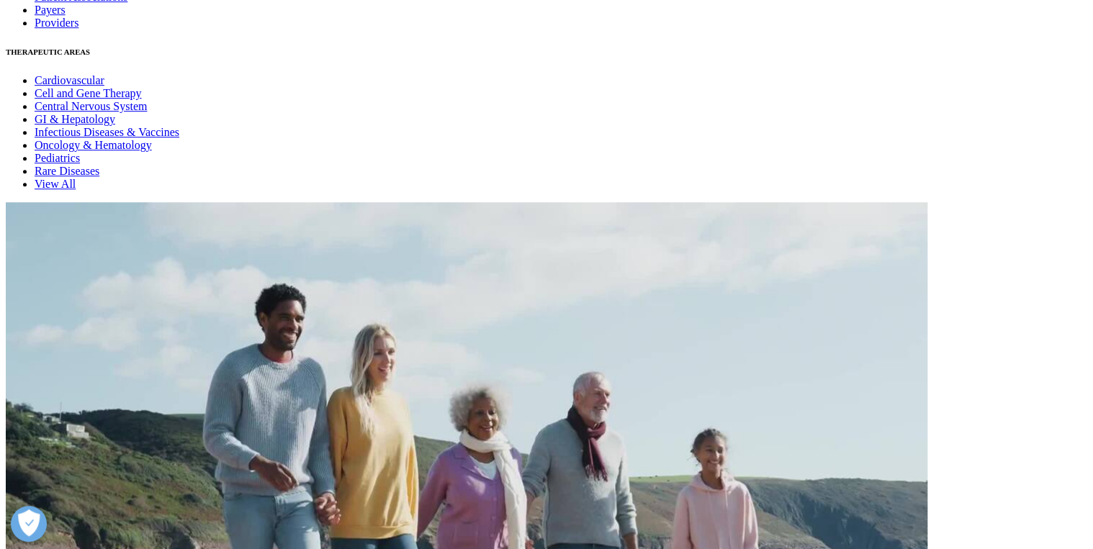
scroll to position [5839, 0]
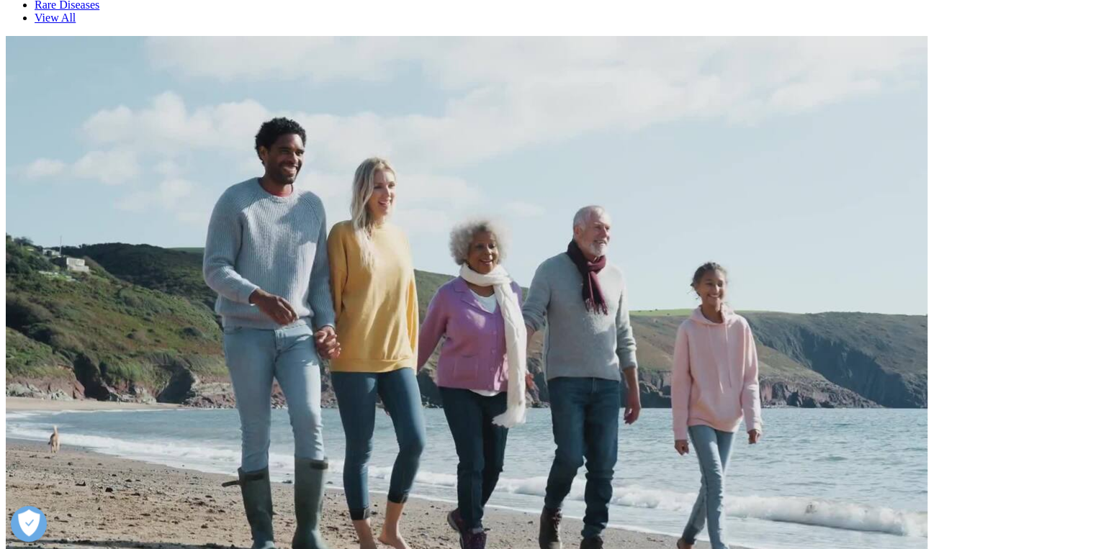
scroll to position [6531, 0]
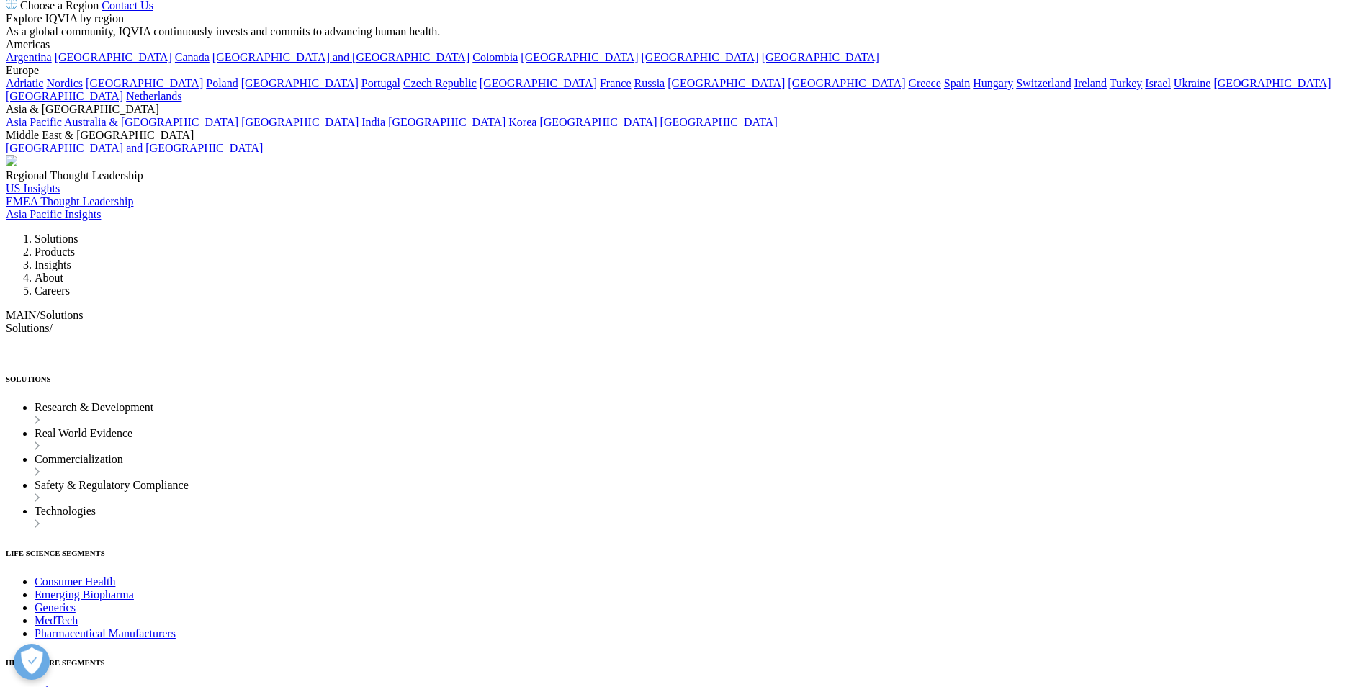
scroll to position [7295, 0]
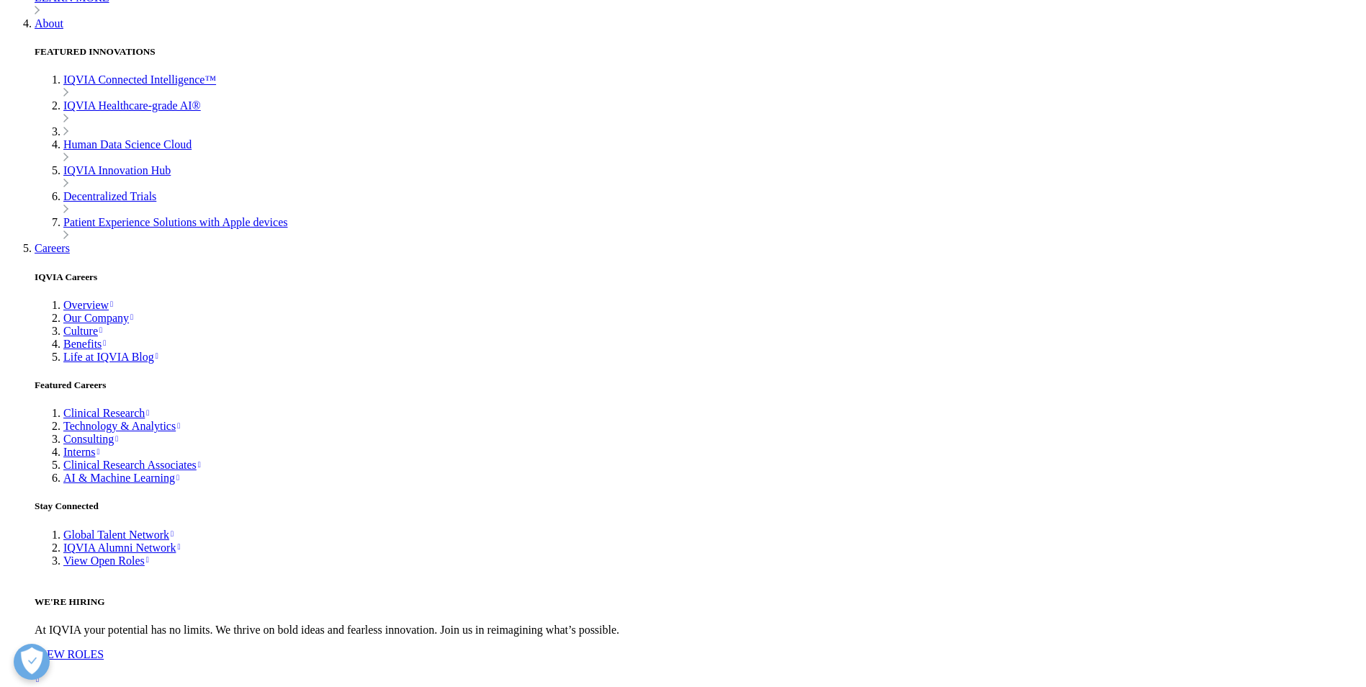
scroll to position [6443, 0]
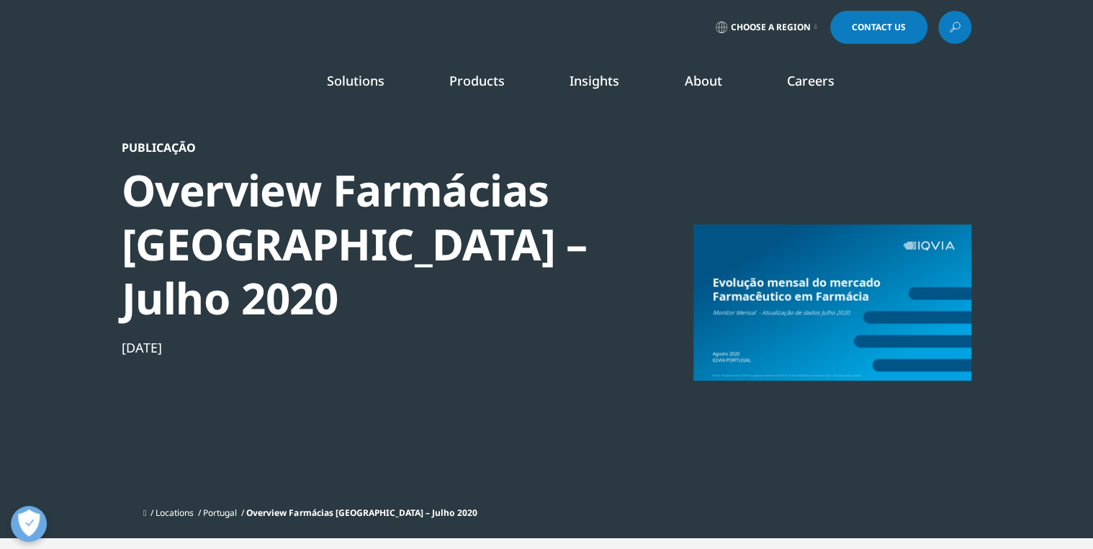
click at [767, 300] on div at bounding box center [833, 302] width 278 height 324
click at [326, 183] on div "Overview Farmácias [GEOGRAPHIC_DATA] – [DATE]" at bounding box center [369, 244] width 494 height 162
click at [326, 186] on div "Overview Farmácias [GEOGRAPHIC_DATA] – [DATE]" at bounding box center [369, 244] width 494 height 162
click at [189, 176] on div "Overview Farmácias [GEOGRAPHIC_DATA] – [DATE]" at bounding box center [369, 244] width 494 height 162
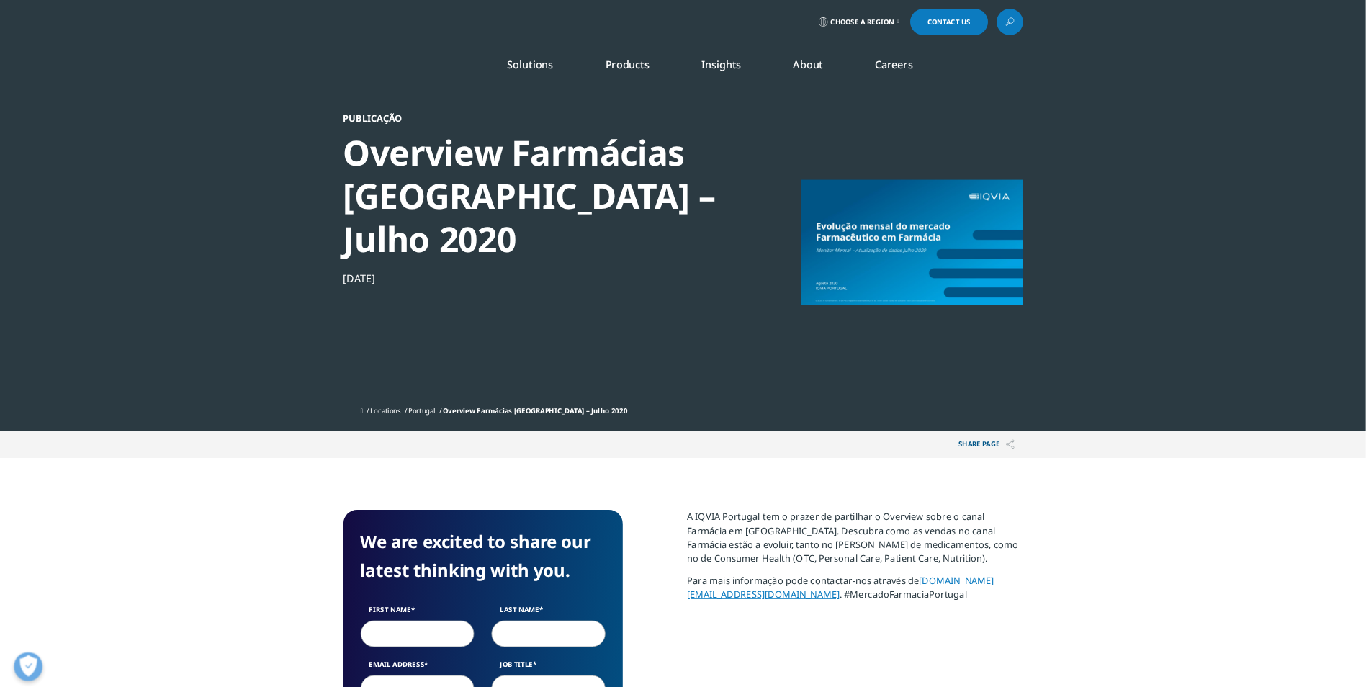
scroll to position [557, 850]
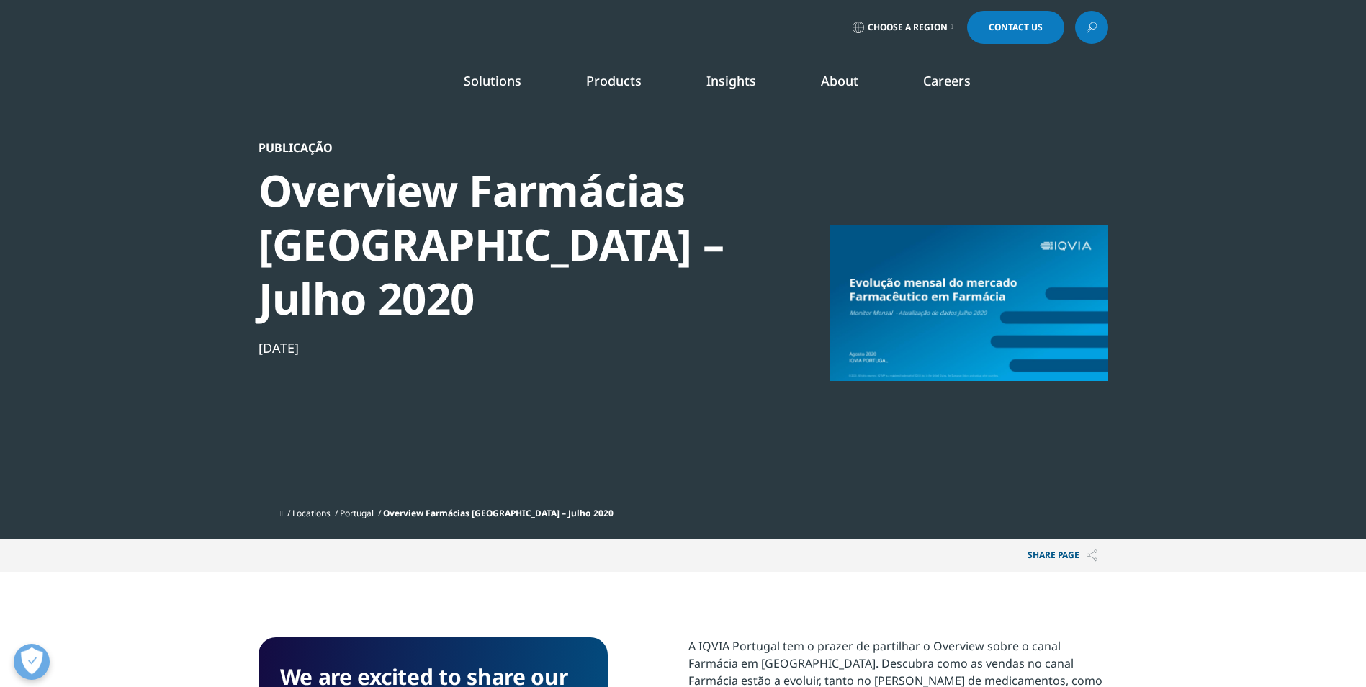
click at [542, 507] on span "Overview Farmácias Portugal – Julho 2020" at bounding box center [498, 513] width 230 height 12
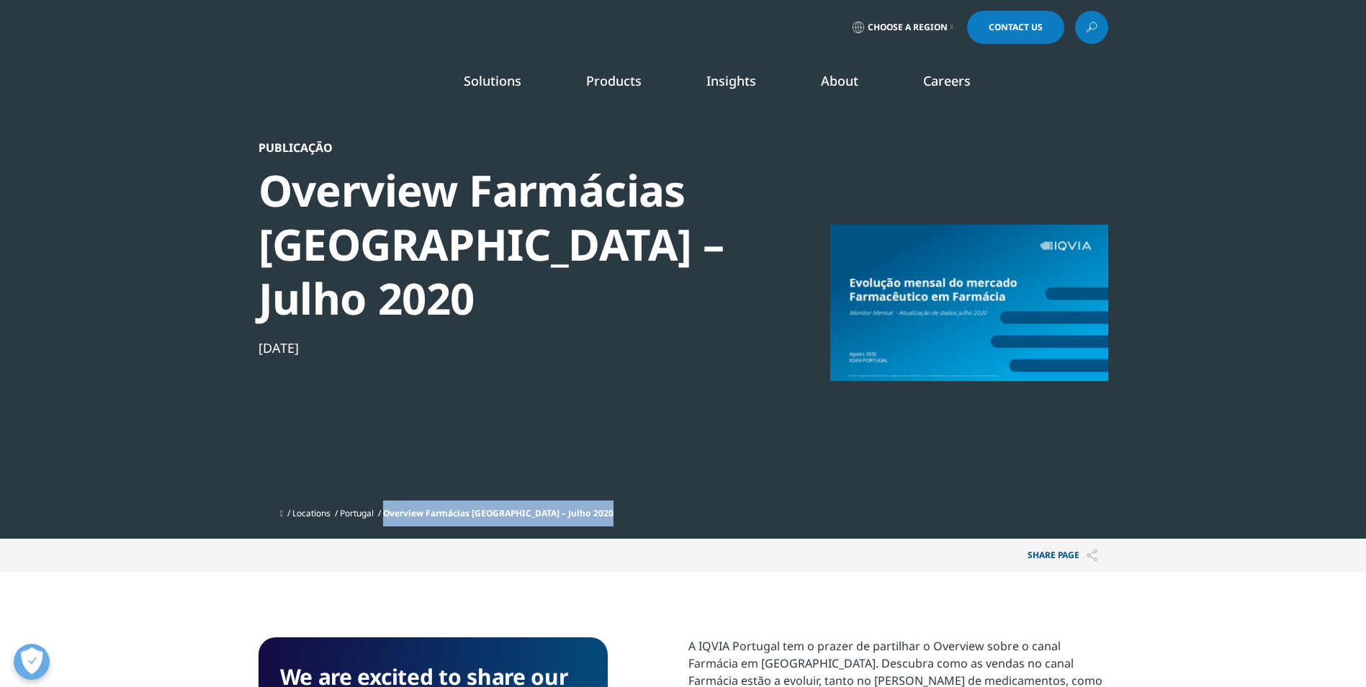
click at [542, 507] on span "Overview Farmácias Portugal – Julho 2020" at bounding box center [498, 513] width 230 height 12
drag, startPoint x: 542, startPoint y: 477, endPoint x: 513, endPoint y: 475, distance: 29.0
click at [513, 507] on span "Overview Farmácias Portugal – Julho 2020" at bounding box center [498, 513] width 230 height 12
click at [979, 305] on div at bounding box center [969, 302] width 278 height 324
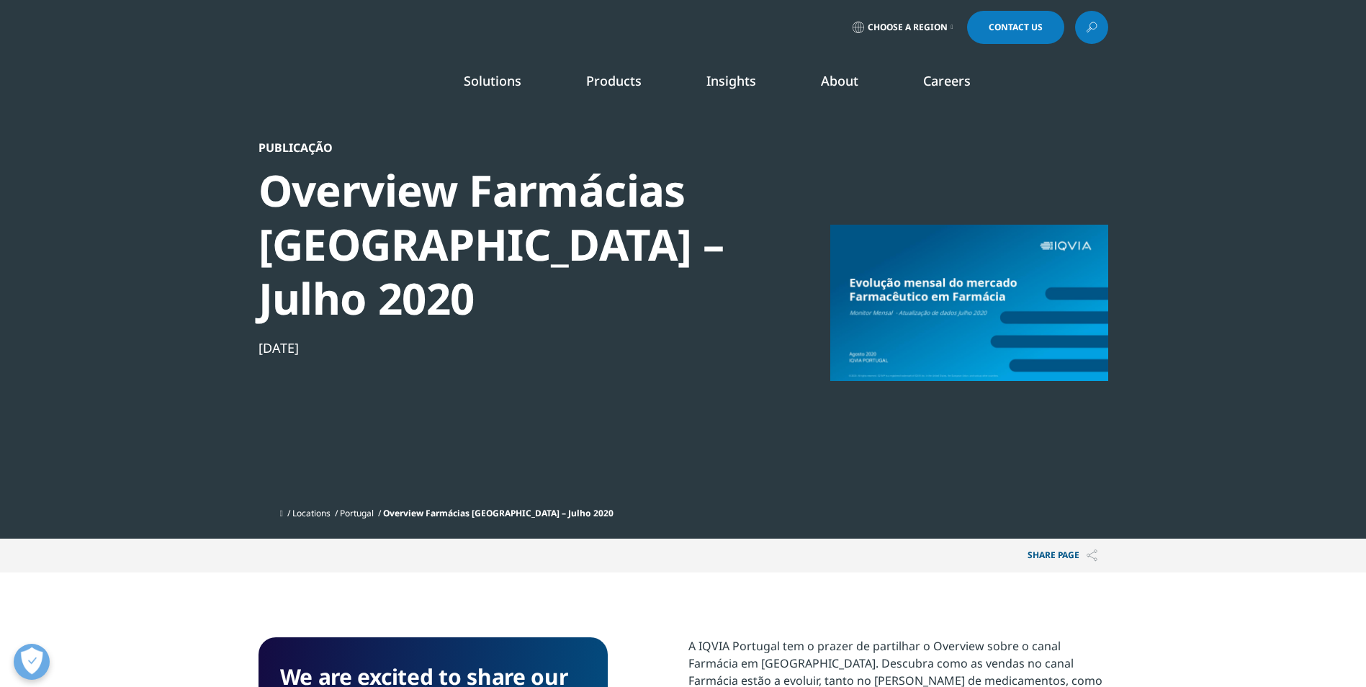
click at [889, 328] on div at bounding box center [969, 302] width 278 height 324
click at [889, 329] on div at bounding box center [969, 302] width 278 height 324
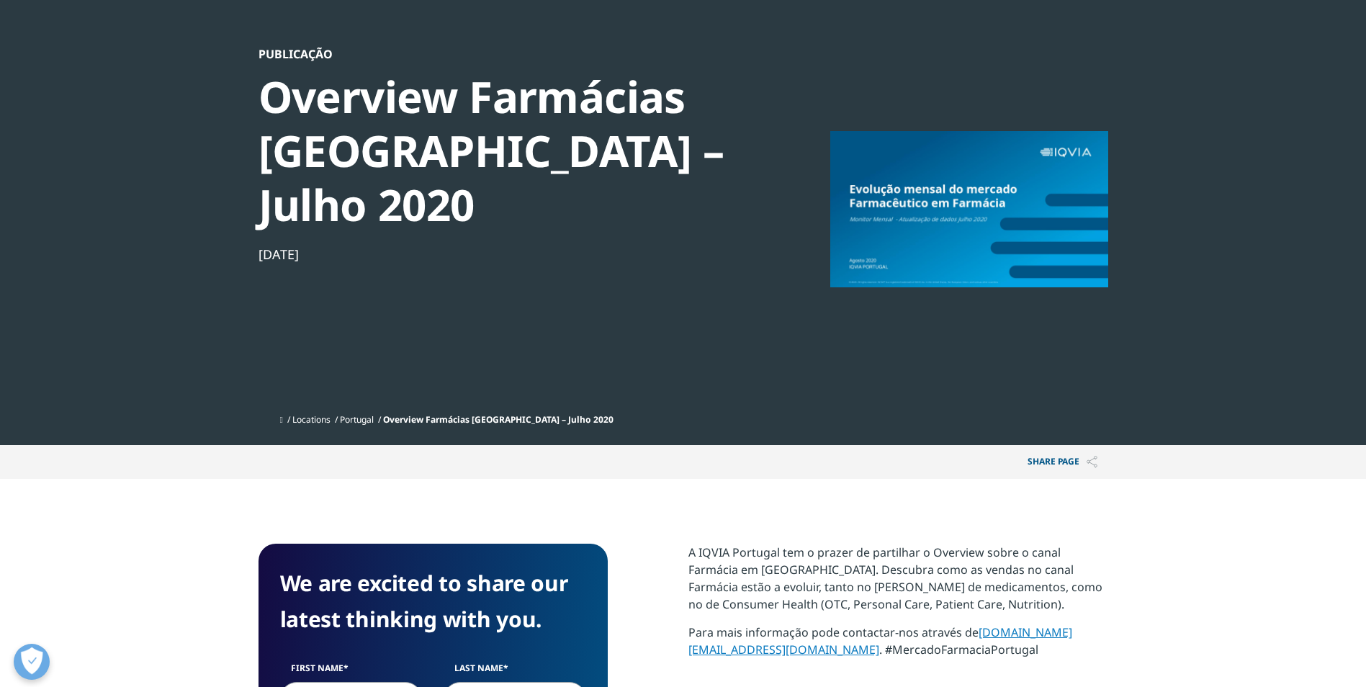
scroll to position [72, 0]
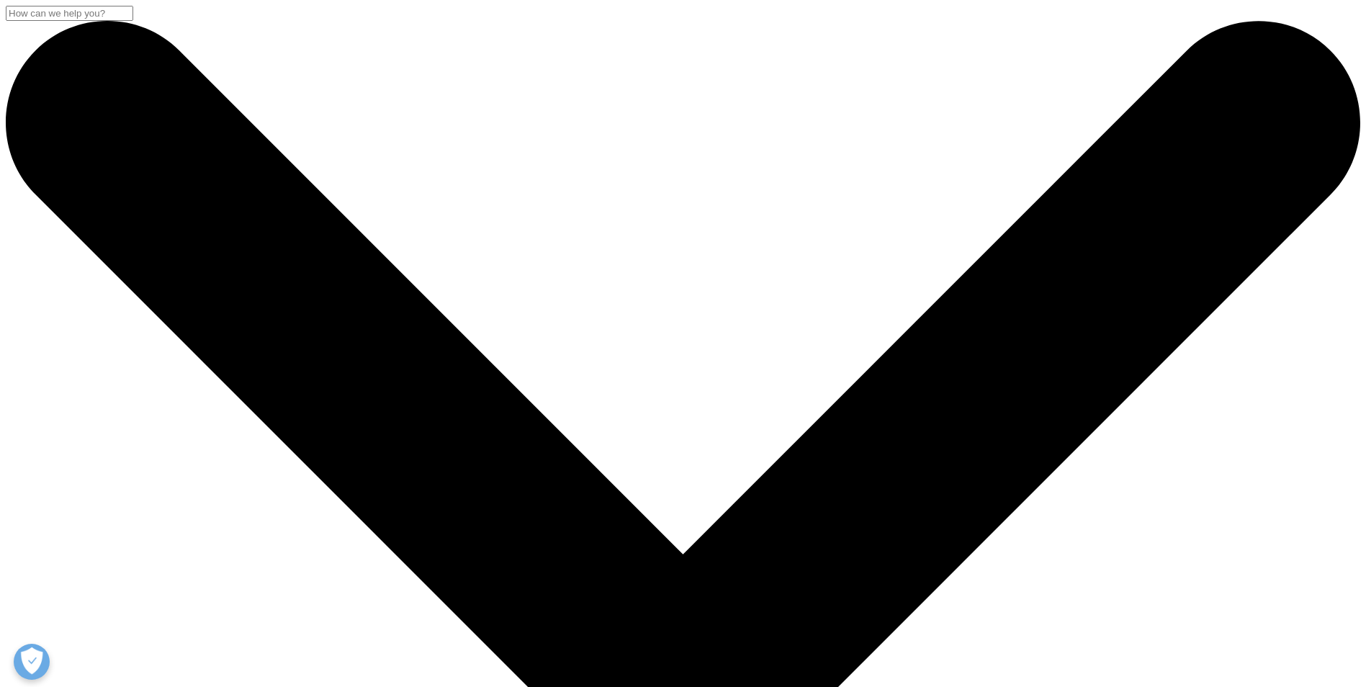
drag, startPoint x: 1171, startPoint y: 326, endPoint x: 722, endPoint y: 161, distance: 478.0
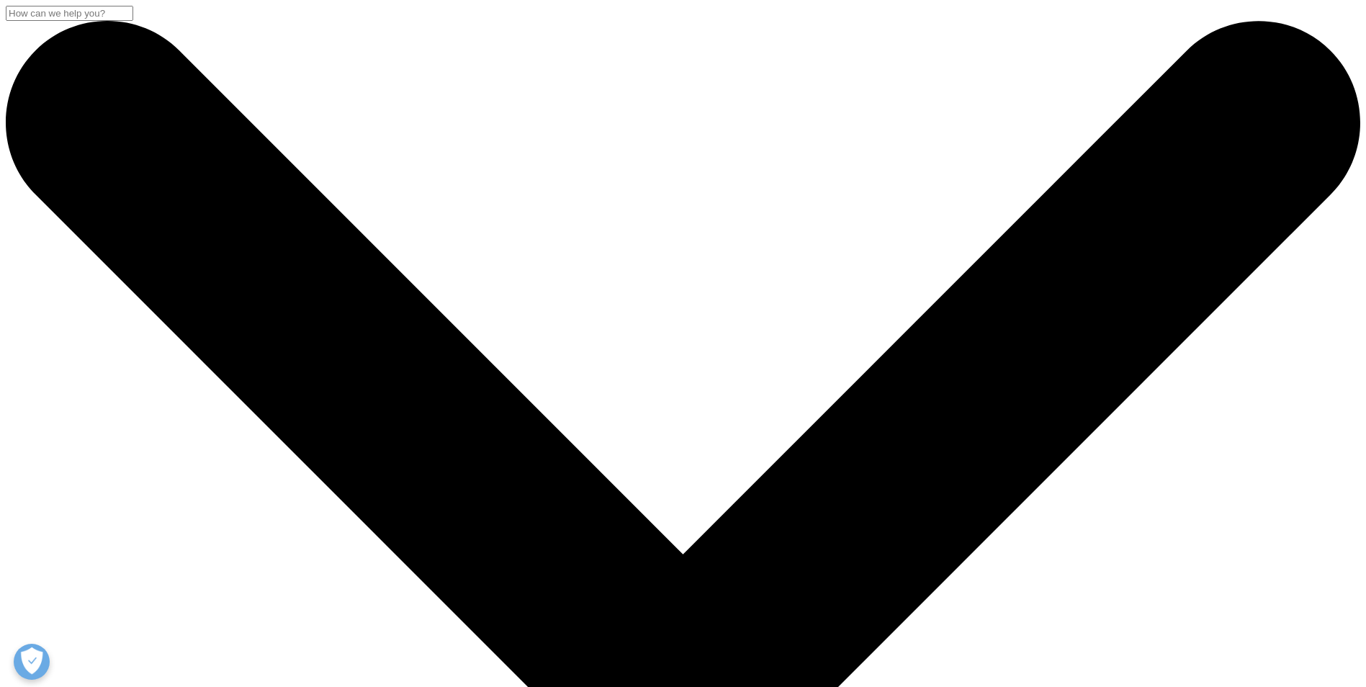
drag, startPoint x: 315, startPoint y: 151, endPoint x: 463, endPoint y: 223, distance: 164.6
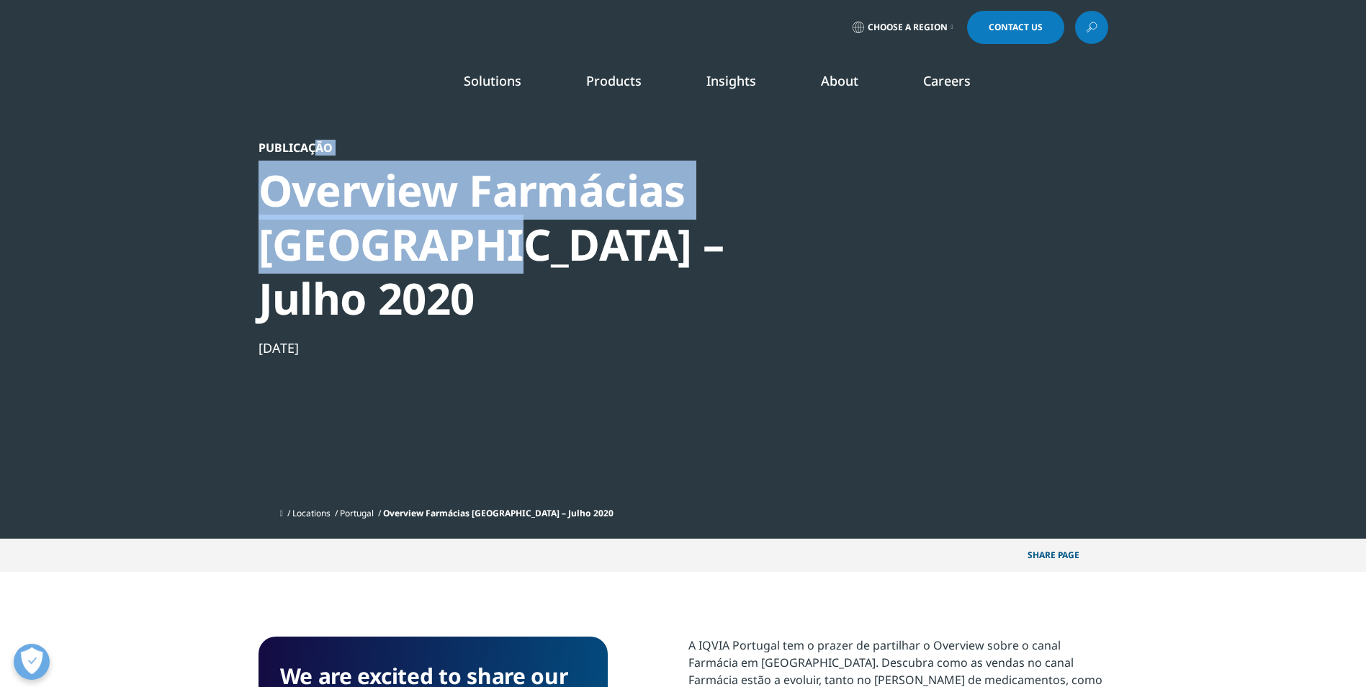
drag, startPoint x: 463, startPoint y: 223, endPoint x: 315, endPoint y: 231, distance: 148.6
click at [315, 231] on div "Overview Farmácias [GEOGRAPHIC_DATA] – Julho 2020" at bounding box center [506, 244] width 494 height 162
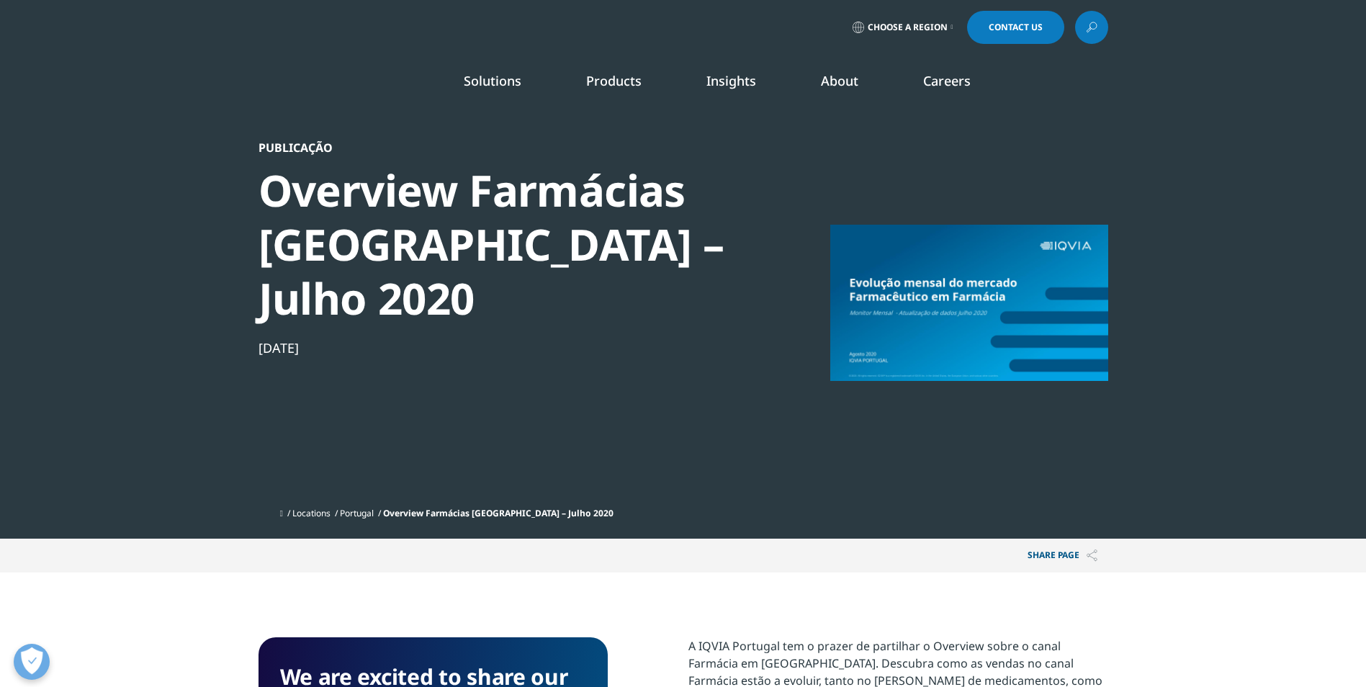
drag, startPoint x: 272, startPoint y: 282, endPoint x: 344, endPoint y: 315, distance: 79.0
click at [344, 315] on section "Publicação Overview Farmácias Portugal – Julho 2020 Aug 07, 2020 Locations Port…" at bounding box center [683, 269] width 1366 height 539
drag, startPoint x: 344, startPoint y: 315, endPoint x: 369, endPoint y: 336, distance: 32.7
click at [369, 336] on div "Publicação Overview Farmácias Portugal – Julho 2020 Aug 07, 2020" at bounding box center [506, 320] width 494 height 360
drag, startPoint x: 276, startPoint y: 140, endPoint x: 369, endPoint y: 410, distance: 285.8
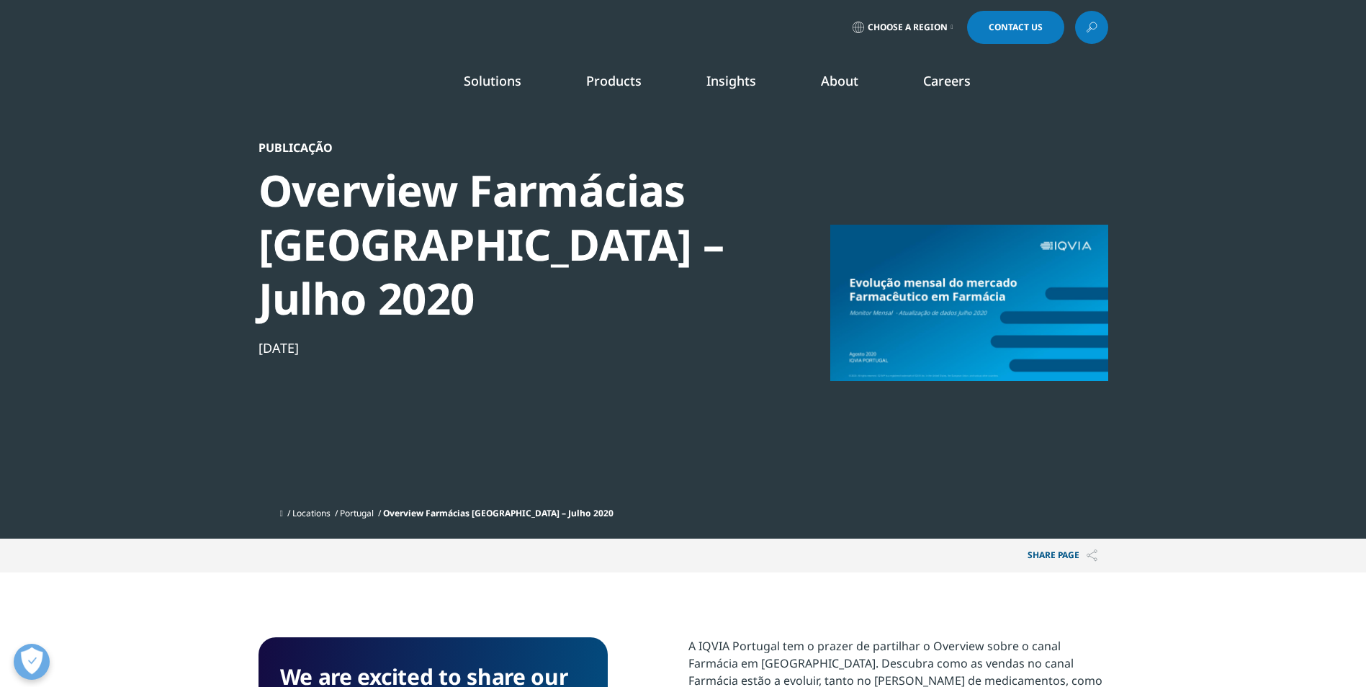
click at [277, 143] on div "Publicação" at bounding box center [506, 147] width 494 height 14
click at [471, 507] on span "Overview Farmácias Portugal – Julho 2020" at bounding box center [498, 513] width 230 height 12
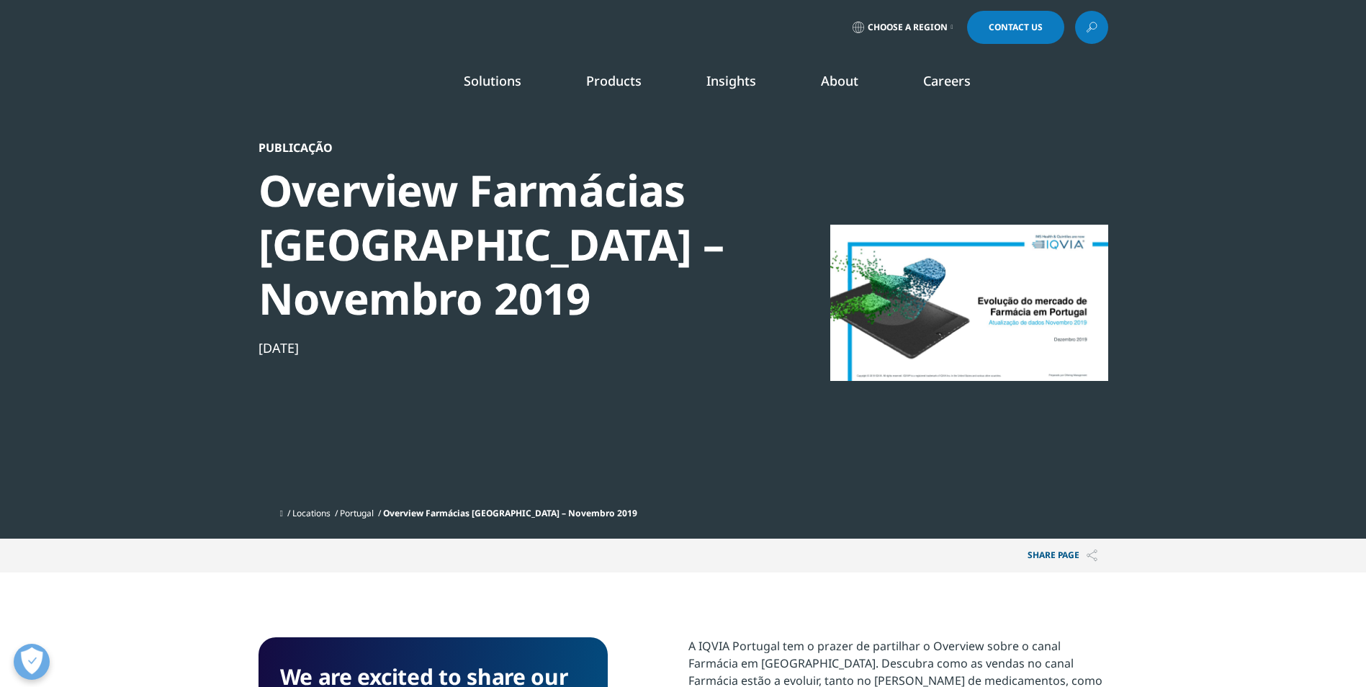
click at [918, 322] on div at bounding box center [969, 302] width 278 height 324
click at [1031, 305] on div at bounding box center [969, 302] width 278 height 324
click at [1036, 305] on div at bounding box center [969, 302] width 278 height 324
click at [1081, 348] on div at bounding box center [969, 302] width 278 height 324
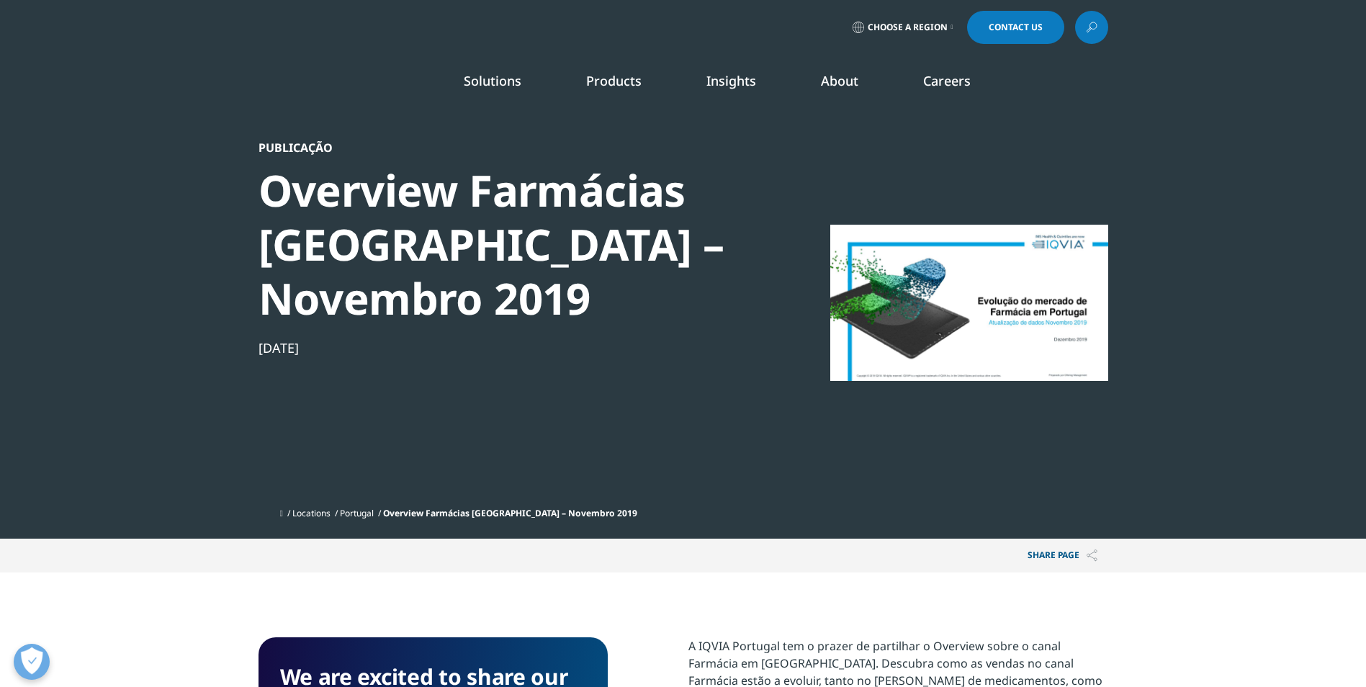
click at [1097, 396] on div at bounding box center [969, 302] width 278 height 324
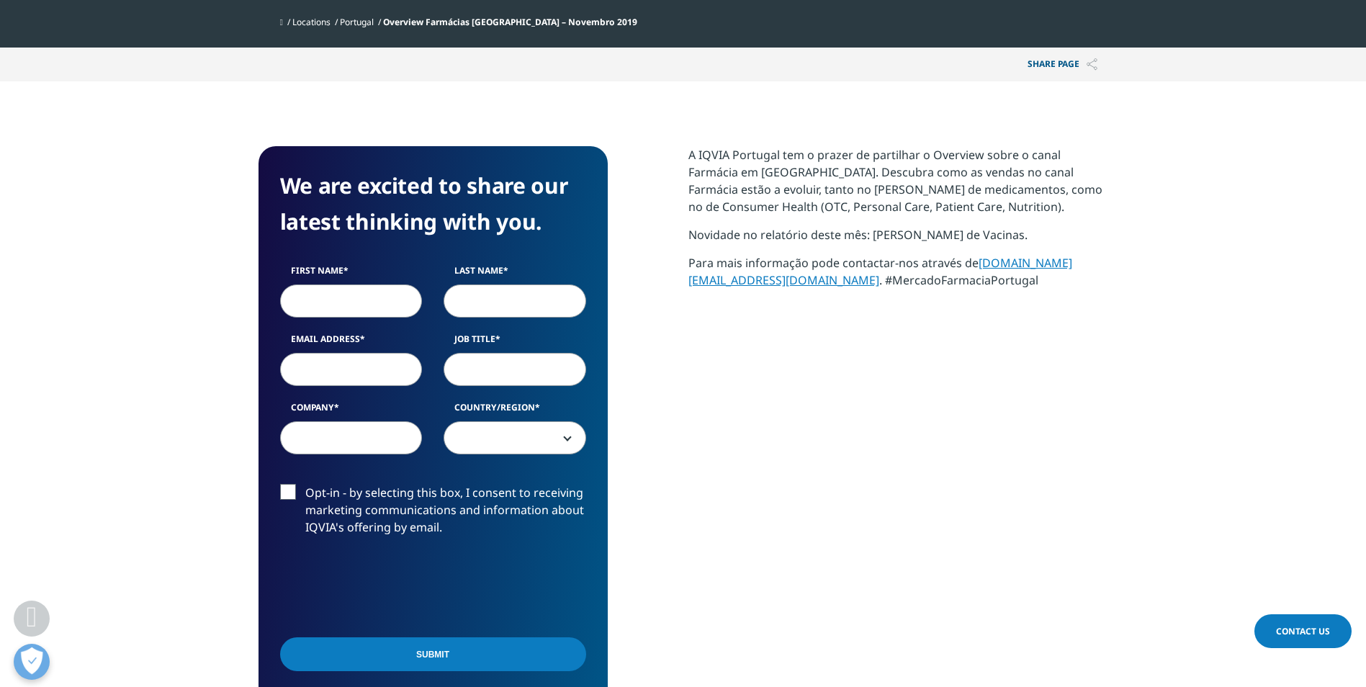
scroll to position [504, 0]
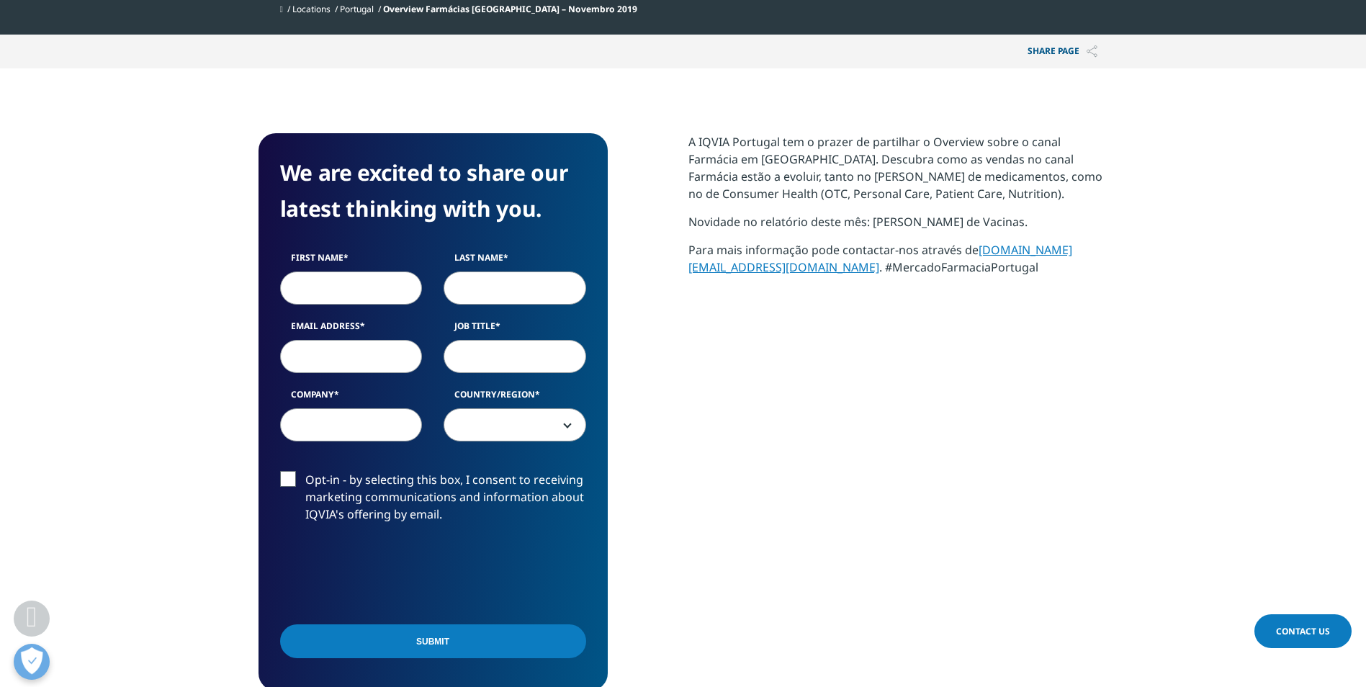
click at [313, 287] on input "First Name" at bounding box center [351, 288] width 143 height 33
type input "Diana"
type input "Cohen Costa"
type input "diana.cohen@f5c.pt"
type input "F5C"
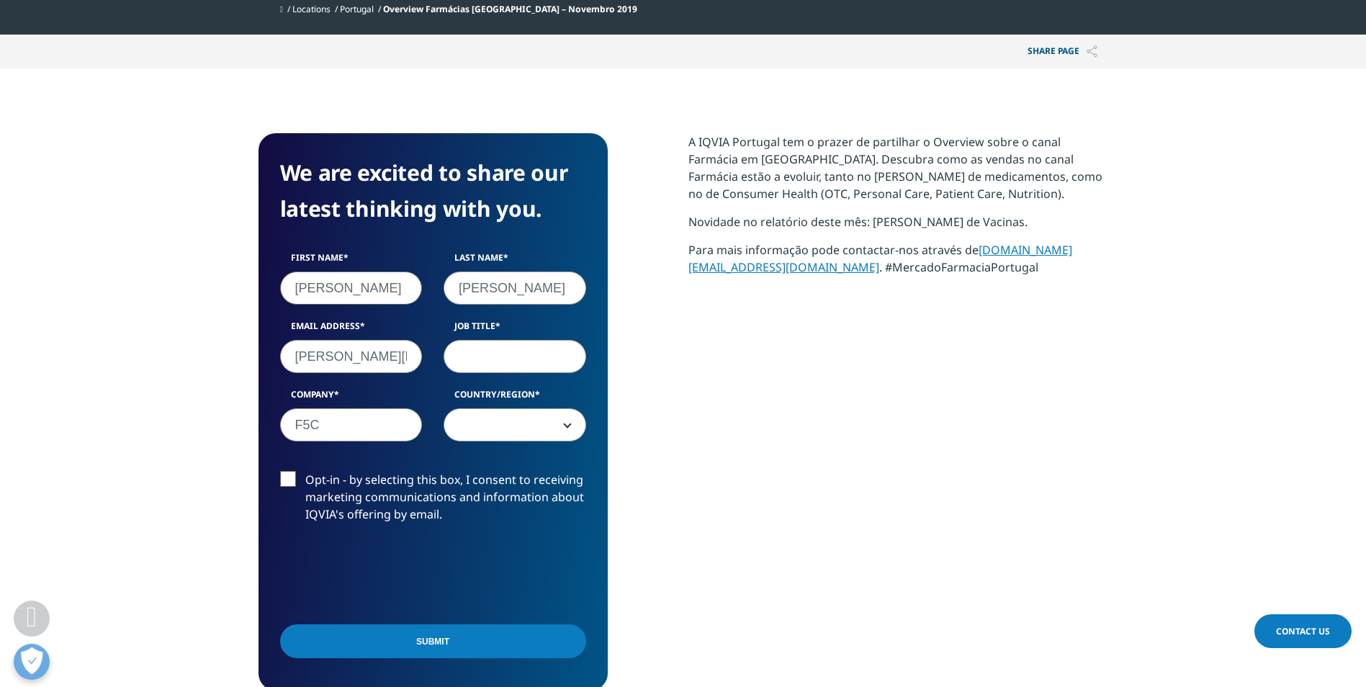
select select "Portugal"
drag, startPoint x: 506, startPoint y: 285, endPoint x: 431, endPoint y: 278, distance: 74.5
click at [431, 278] on div "First Name Diana Last Name Cohen Costa Email Address diana.cohen@f5c.pt Job Tit…" at bounding box center [433, 353] width 328 height 205
type input "Costa"
click at [472, 347] on input "Job Title" at bounding box center [515, 356] width 143 height 33
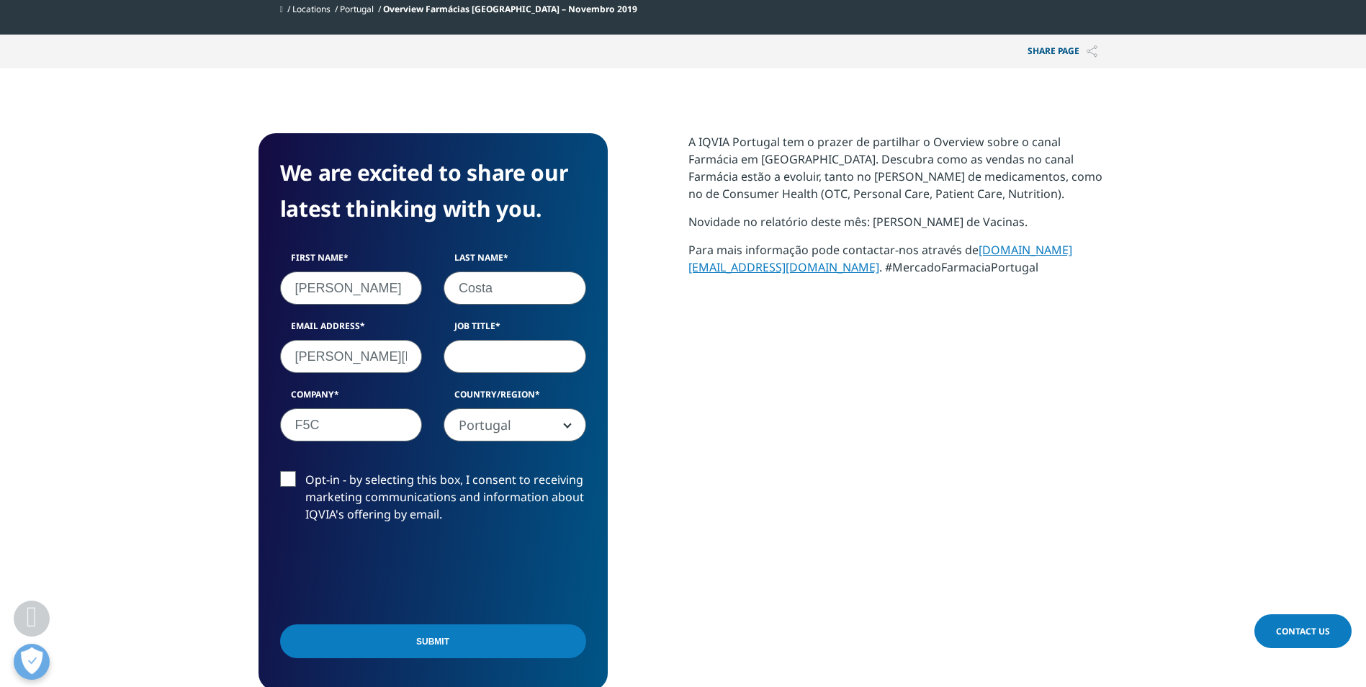
click at [526, 351] on input "Job Title" at bounding box center [515, 356] width 143 height 33
type input "Communication advisor"
click at [936, 493] on div "A IQVIA Portugal tem o prazer de partilhar o Overview sobre o canal Farmácia em…" at bounding box center [898, 411] width 420 height 557
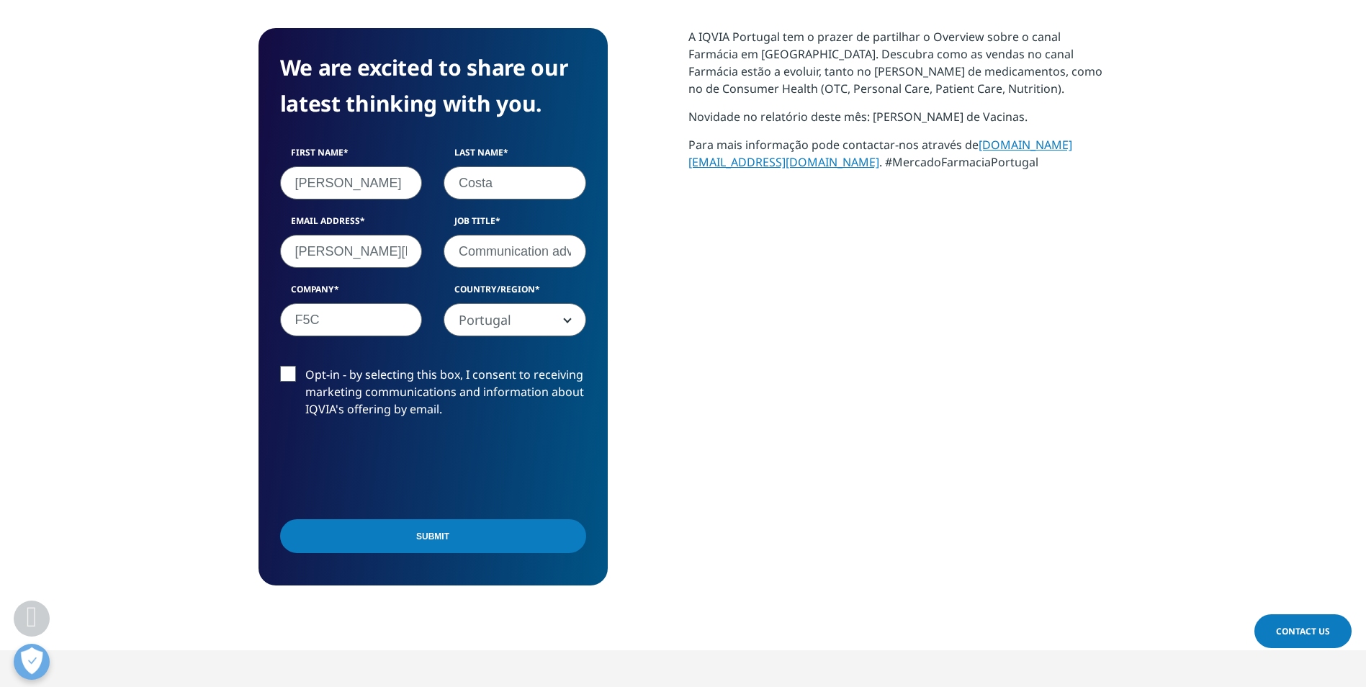
scroll to position [648, 0]
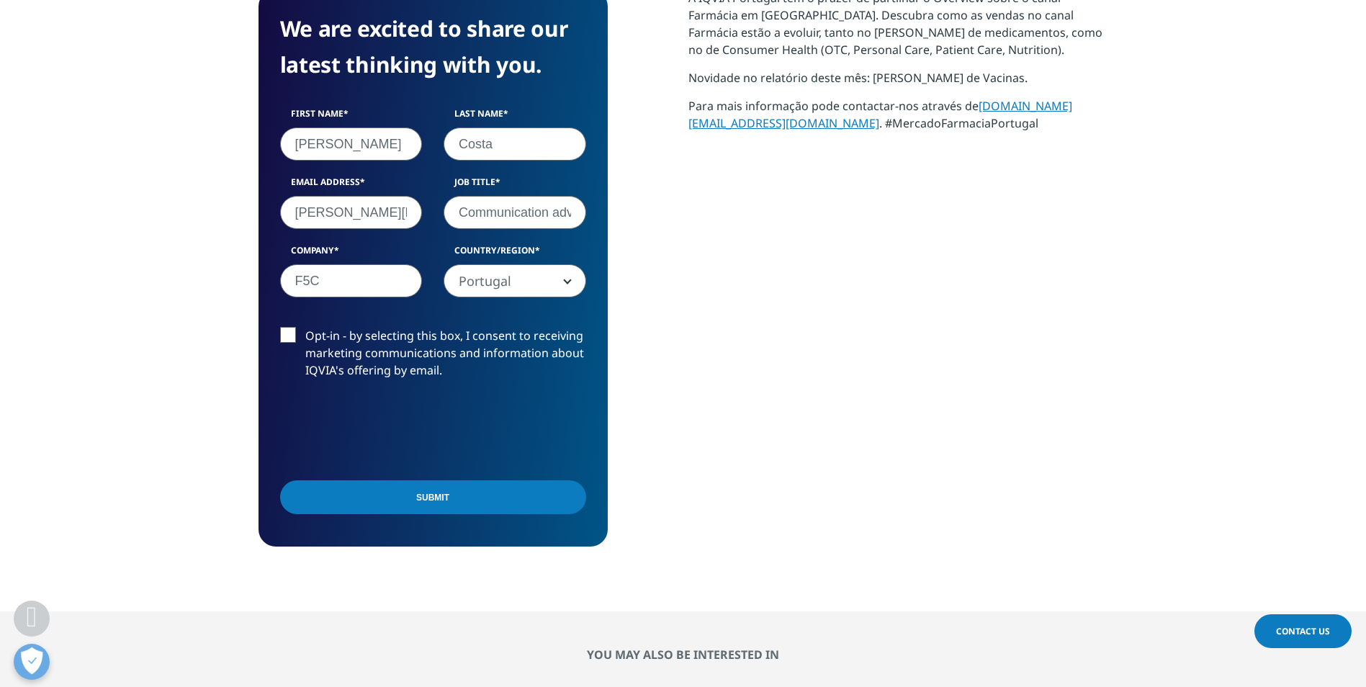
click at [441, 501] on input "Submit" at bounding box center [433, 497] width 306 height 34
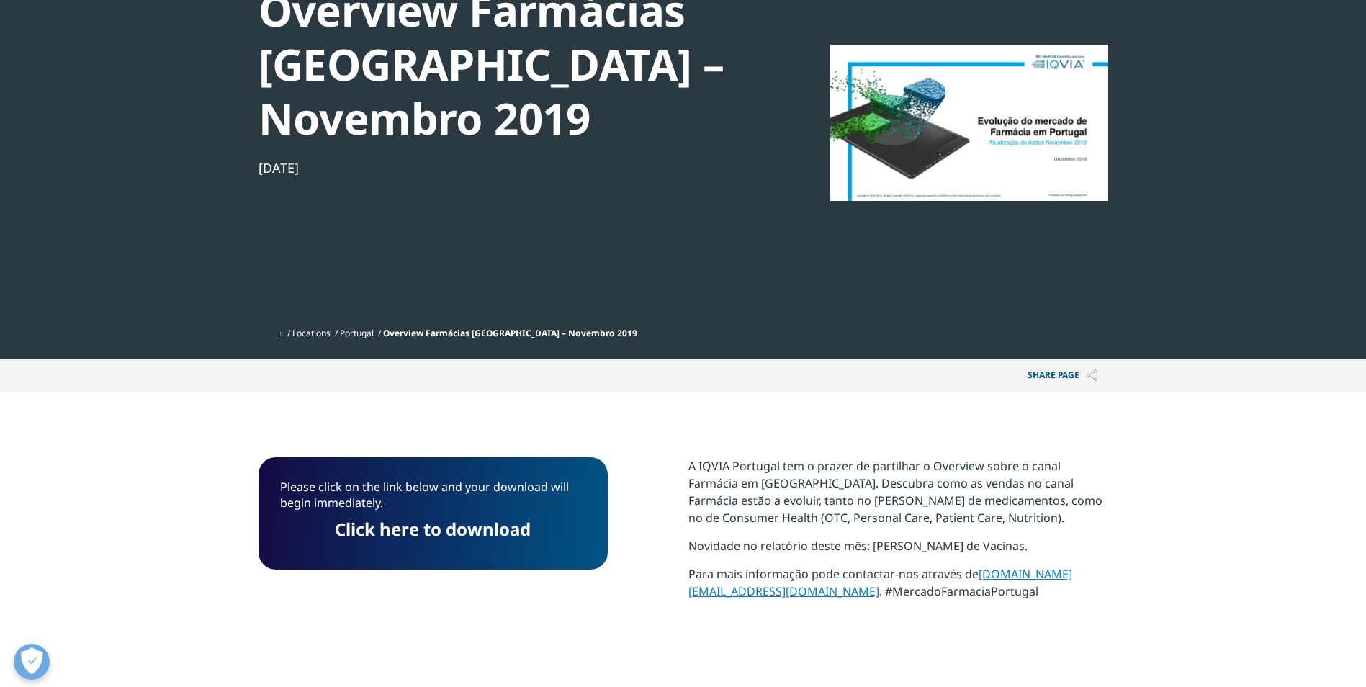
scroll to position [155, 0]
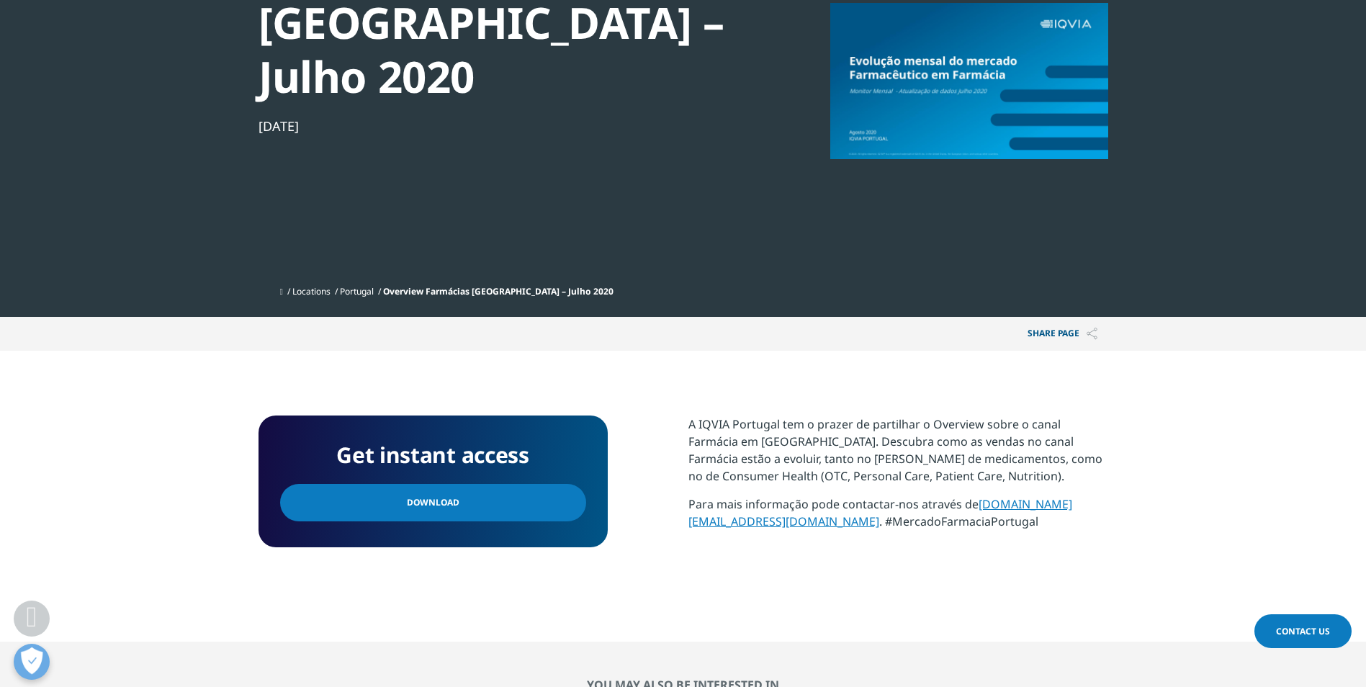
scroll to position [216, 0]
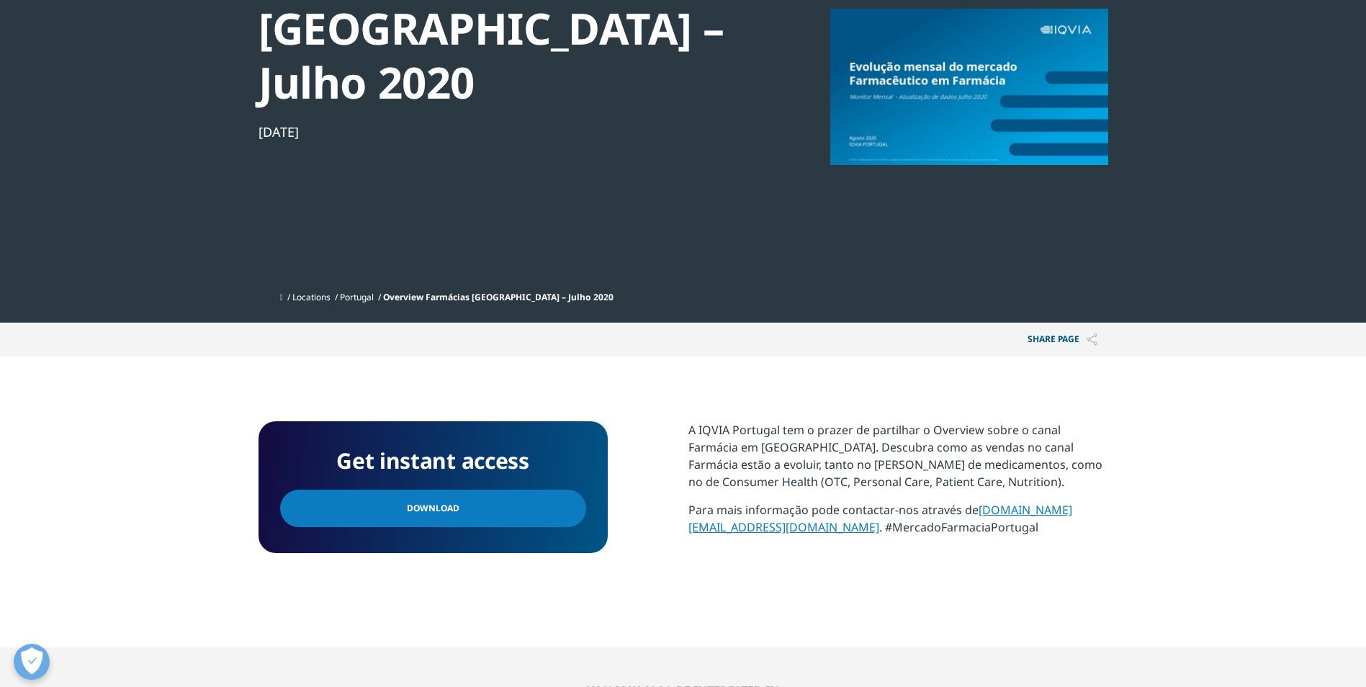
click at [485, 490] on link "Download" at bounding box center [433, 508] width 306 height 37
click at [408, 501] on span "Download" at bounding box center [433, 509] width 53 height 16
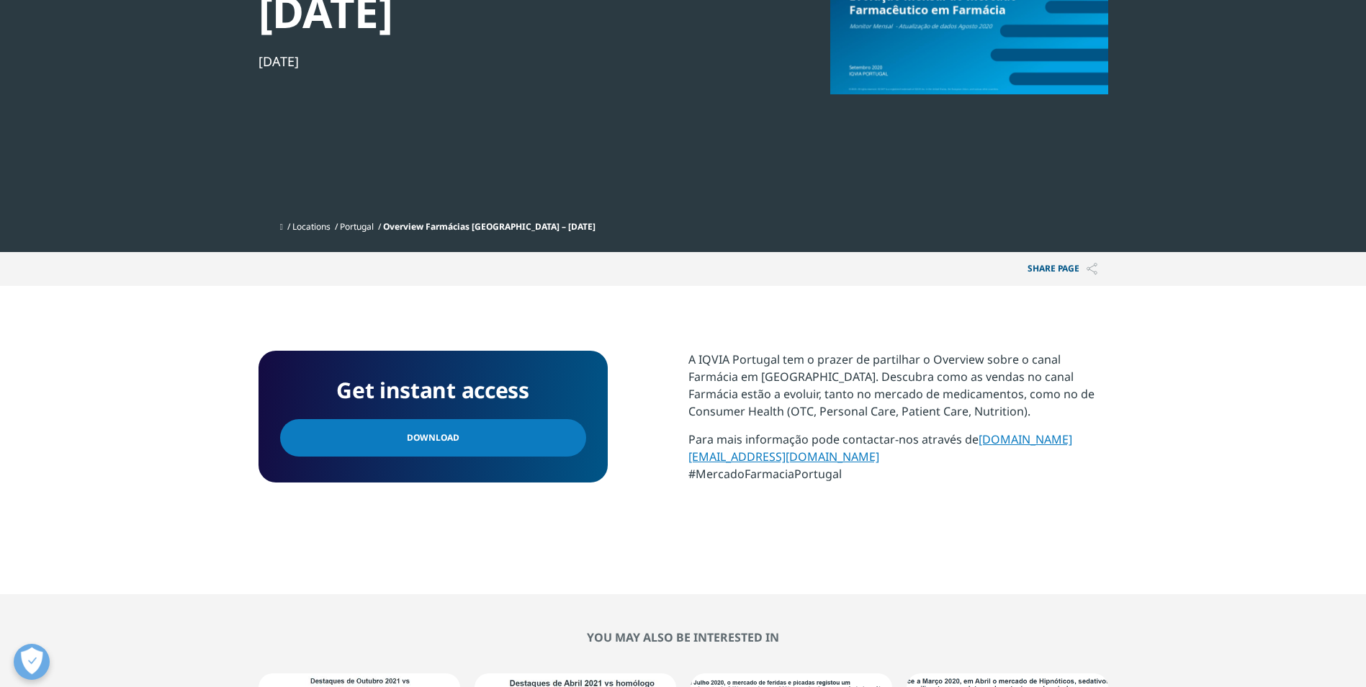
scroll to position [288, 0]
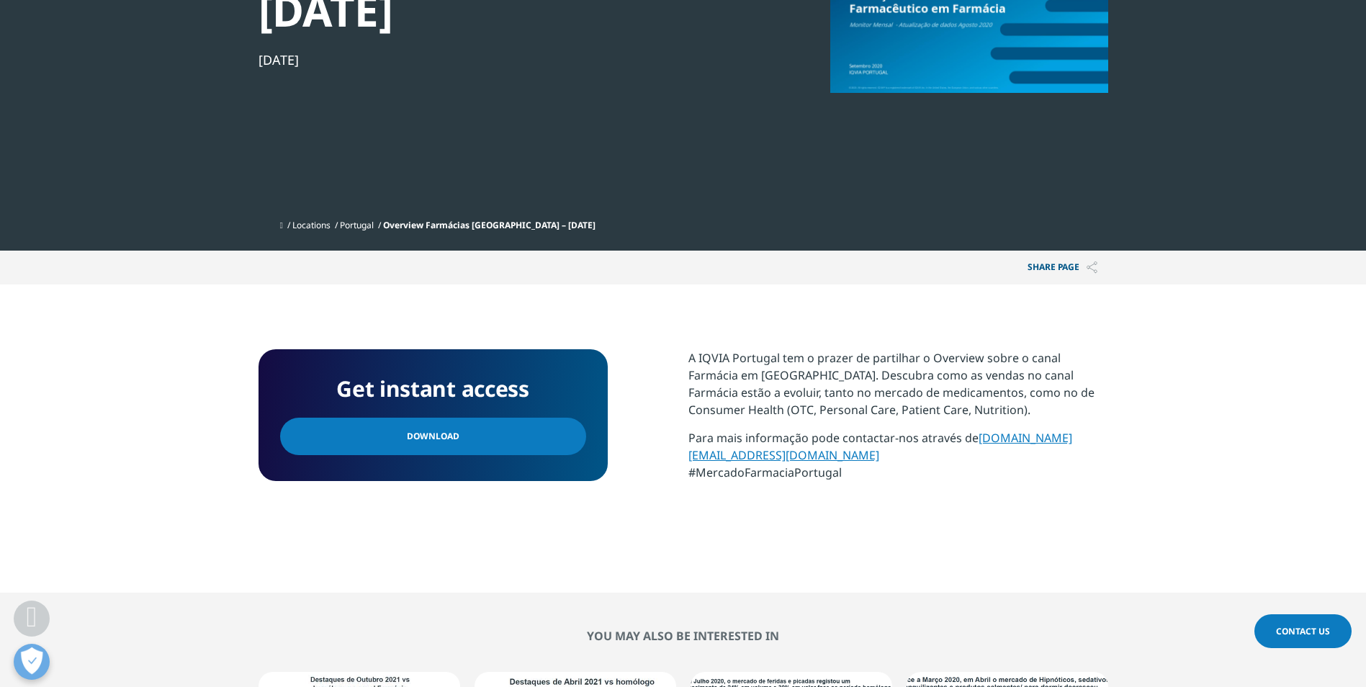
drag, startPoint x: 475, startPoint y: 386, endPoint x: 489, endPoint y: 386, distance: 14.4
click at [475, 418] on link "Download" at bounding box center [433, 436] width 306 height 37
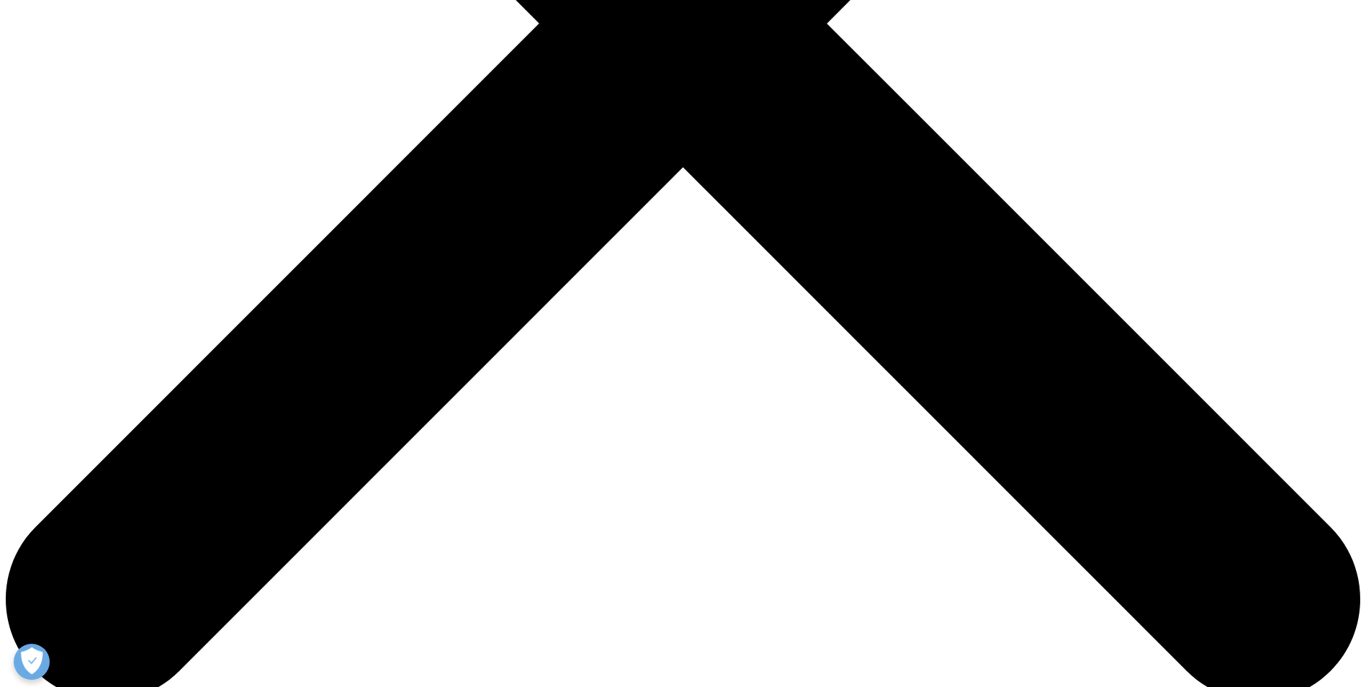
scroll to position [671, 0]
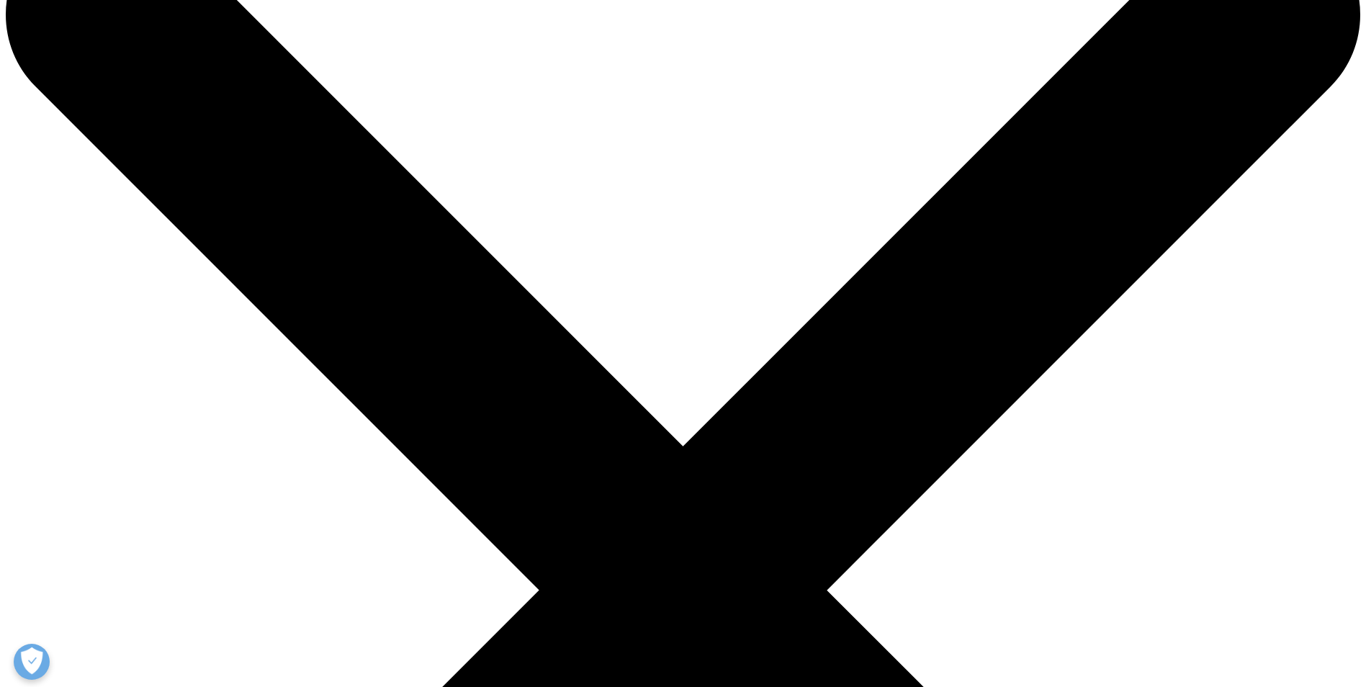
scroll to position [0, 0]
